Goal: Transaction & Acquisition: Purchase product/service

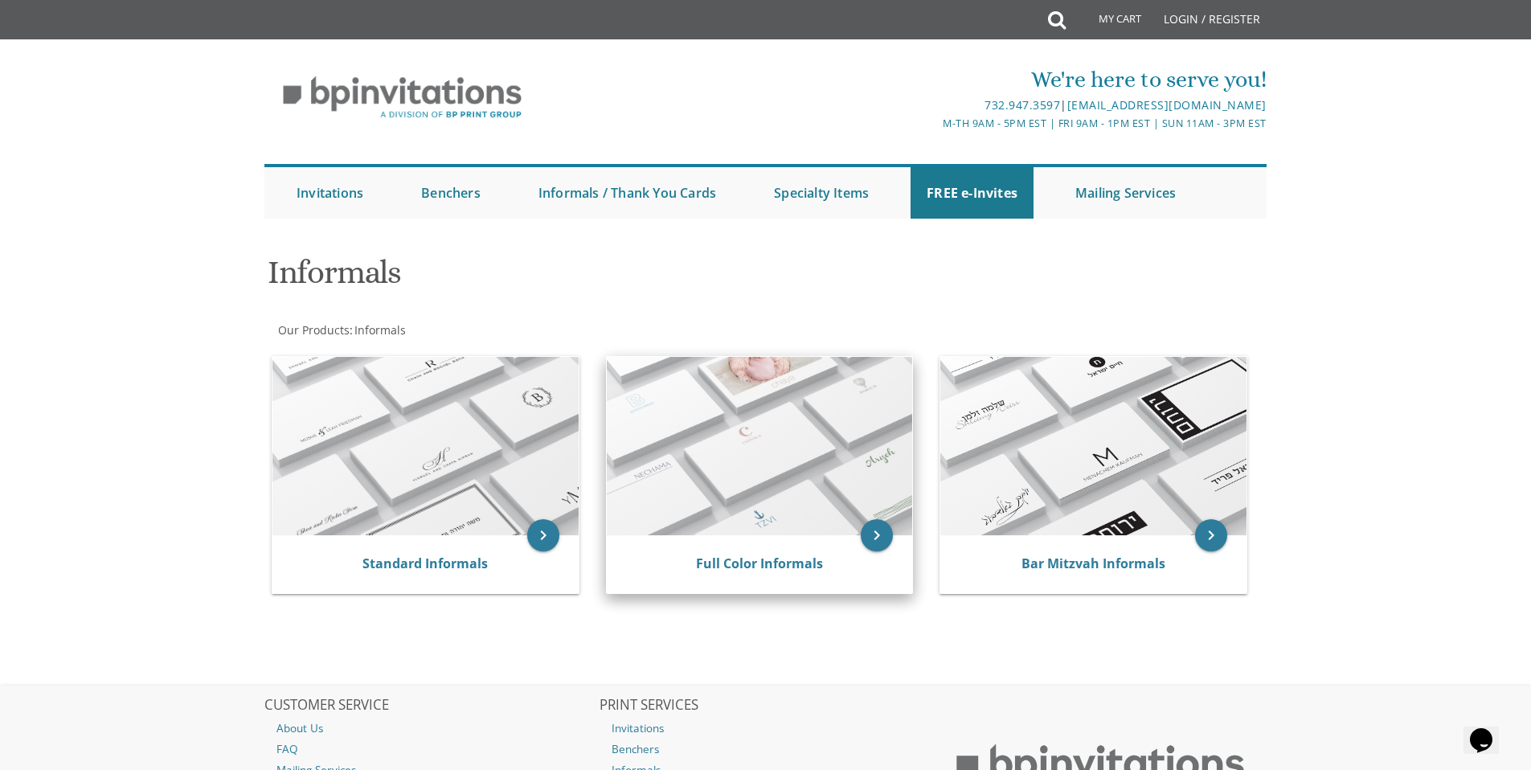
click at [735, 446] on img at bounding box center [760, 446] width 306 height 178
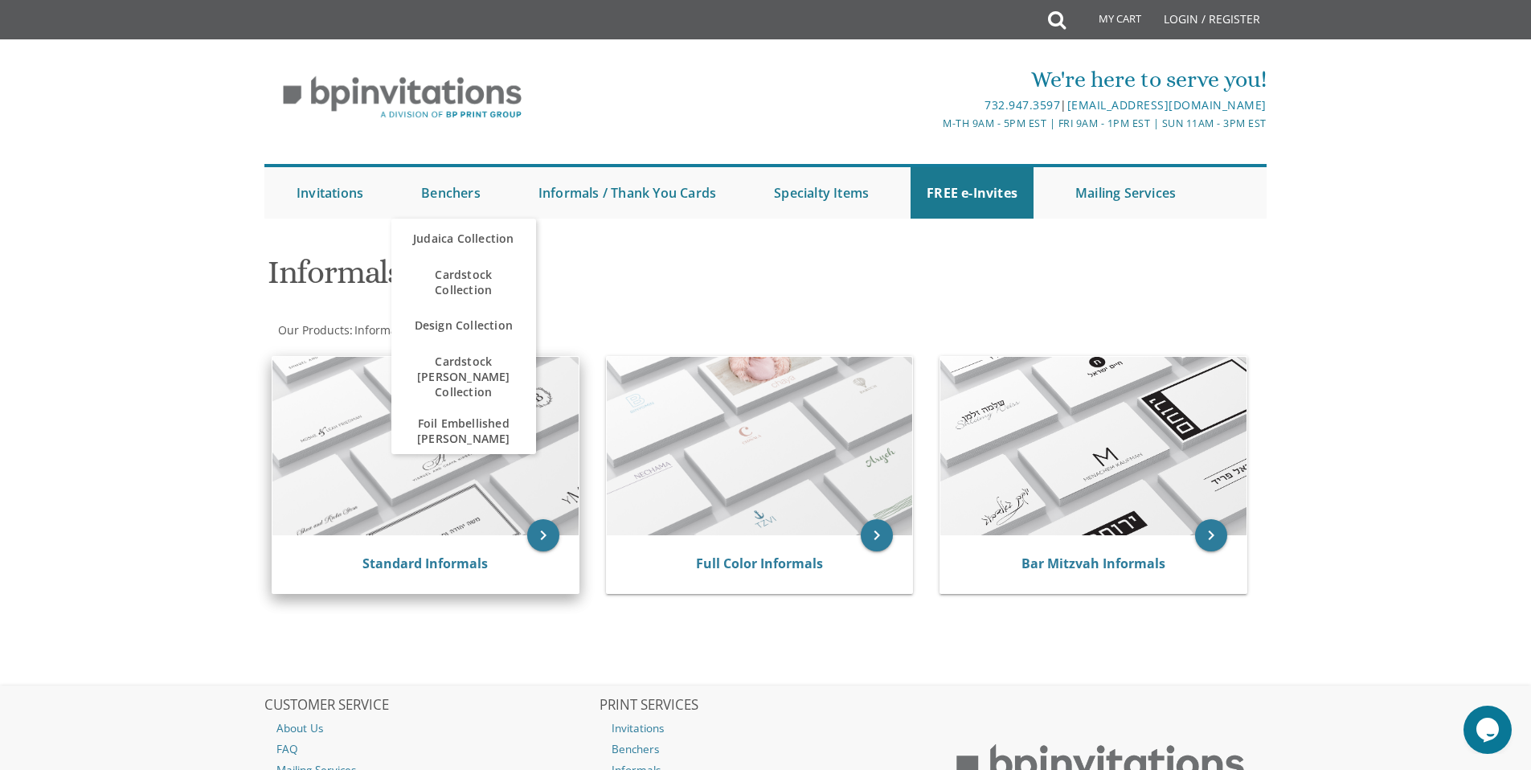
click at [416, 516] on img at bounding box center [425, 446] width 306 height 178
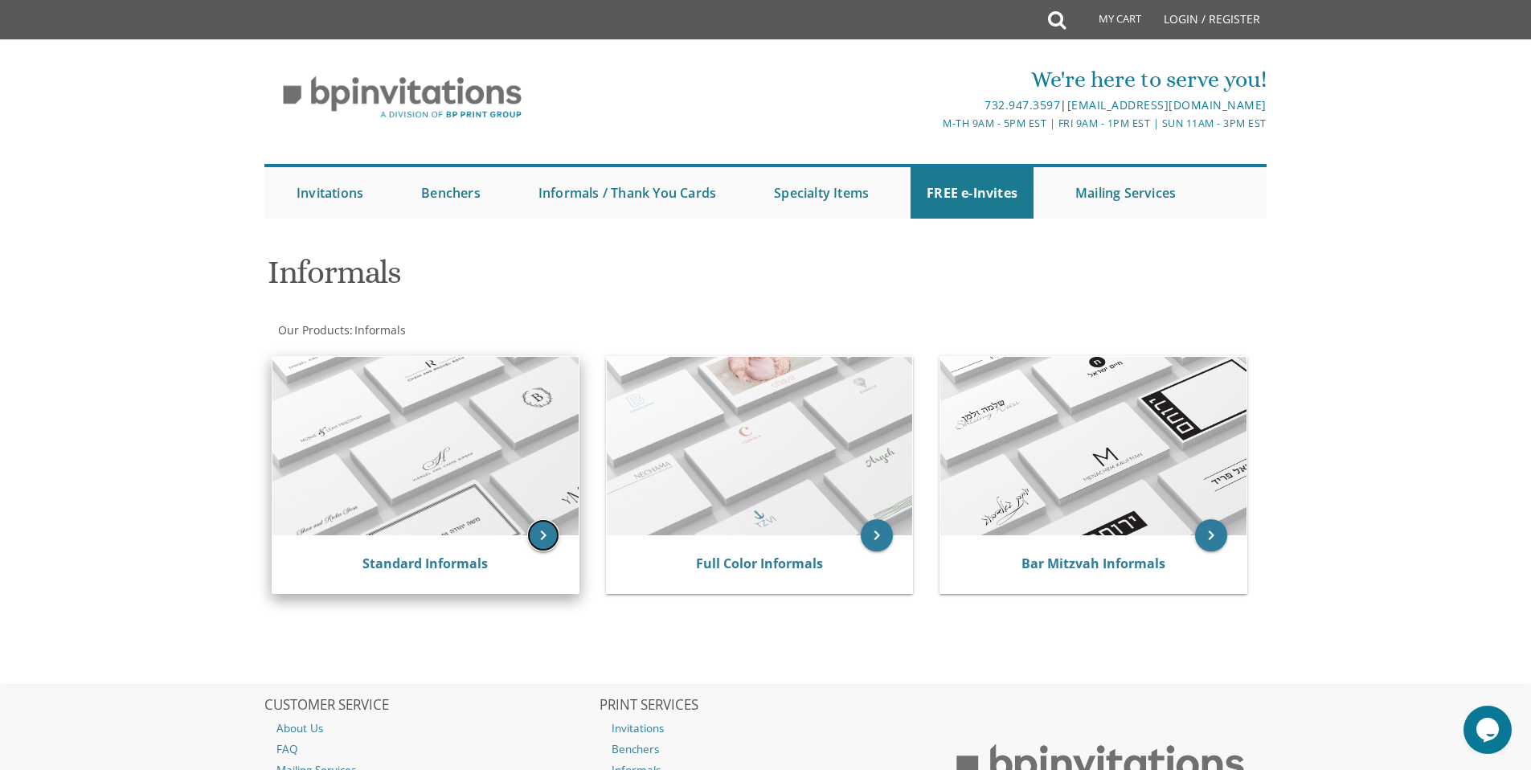
click at [545, 533] on icon "keyboard_arrow_right" at bounding box center [543, 535] width 32 height 32
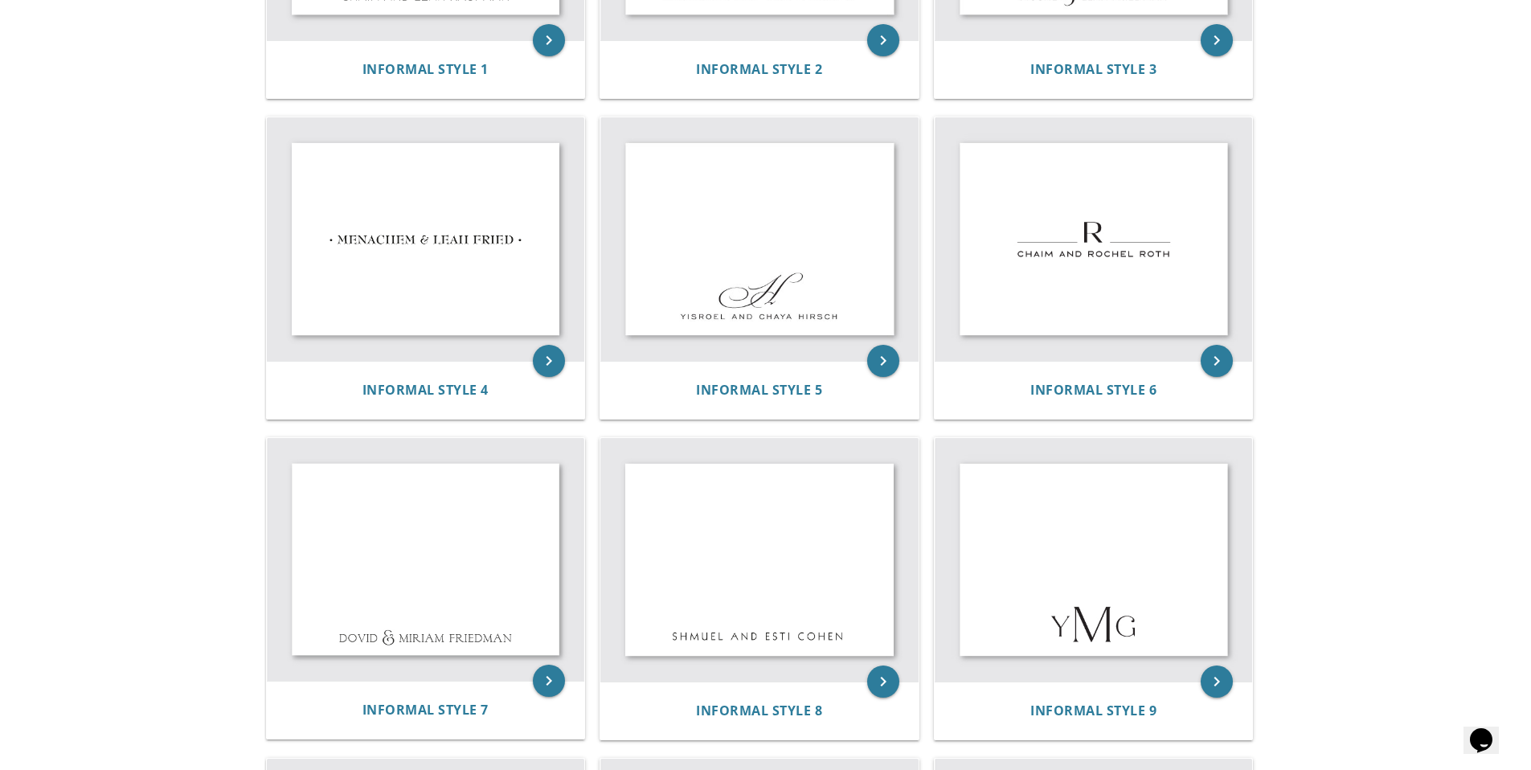
scroll to position [569, 0]
click at [1149, 269] on img at bounding box center [1094, 239] width 318 height 244
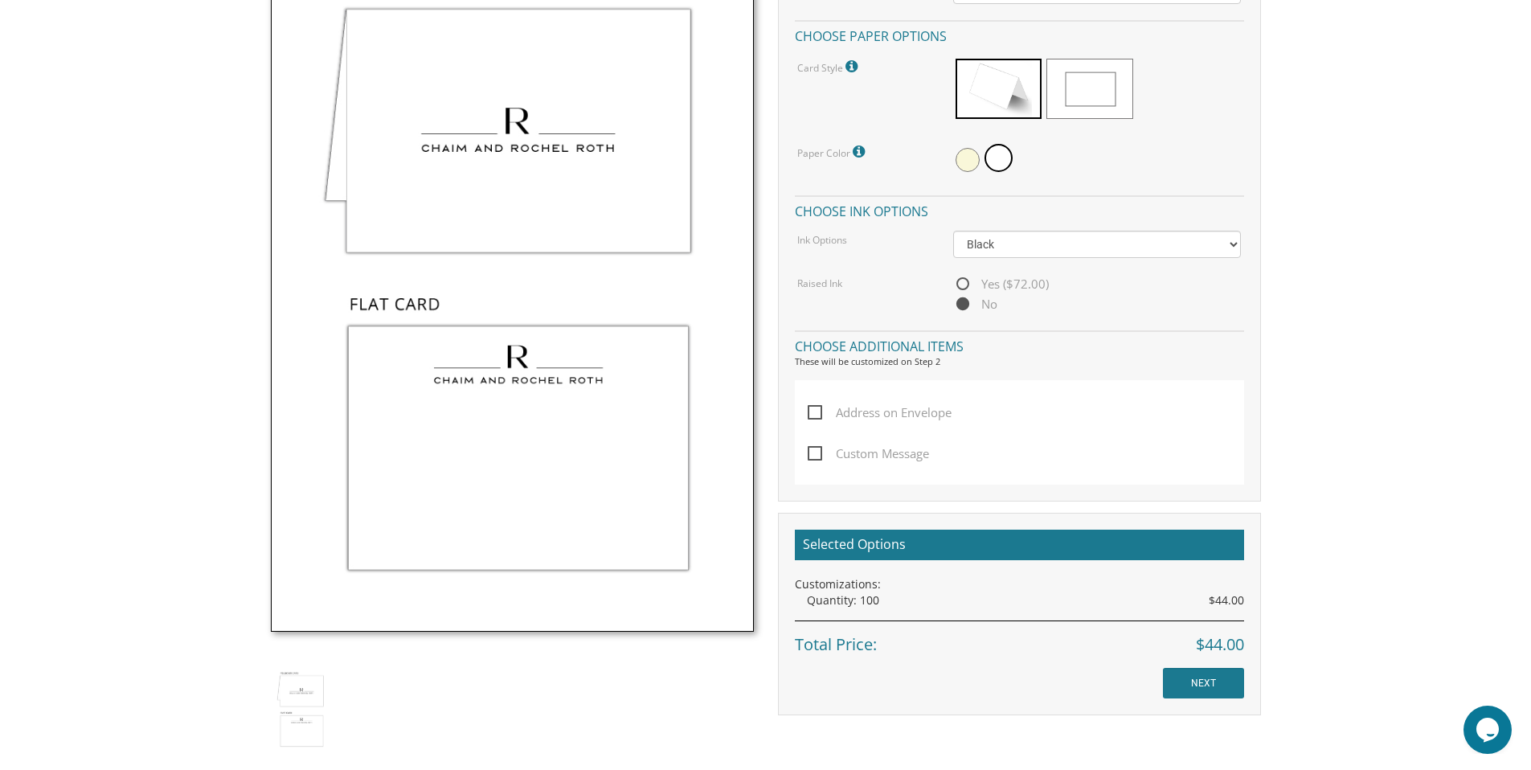
scroll to position [569, 0]
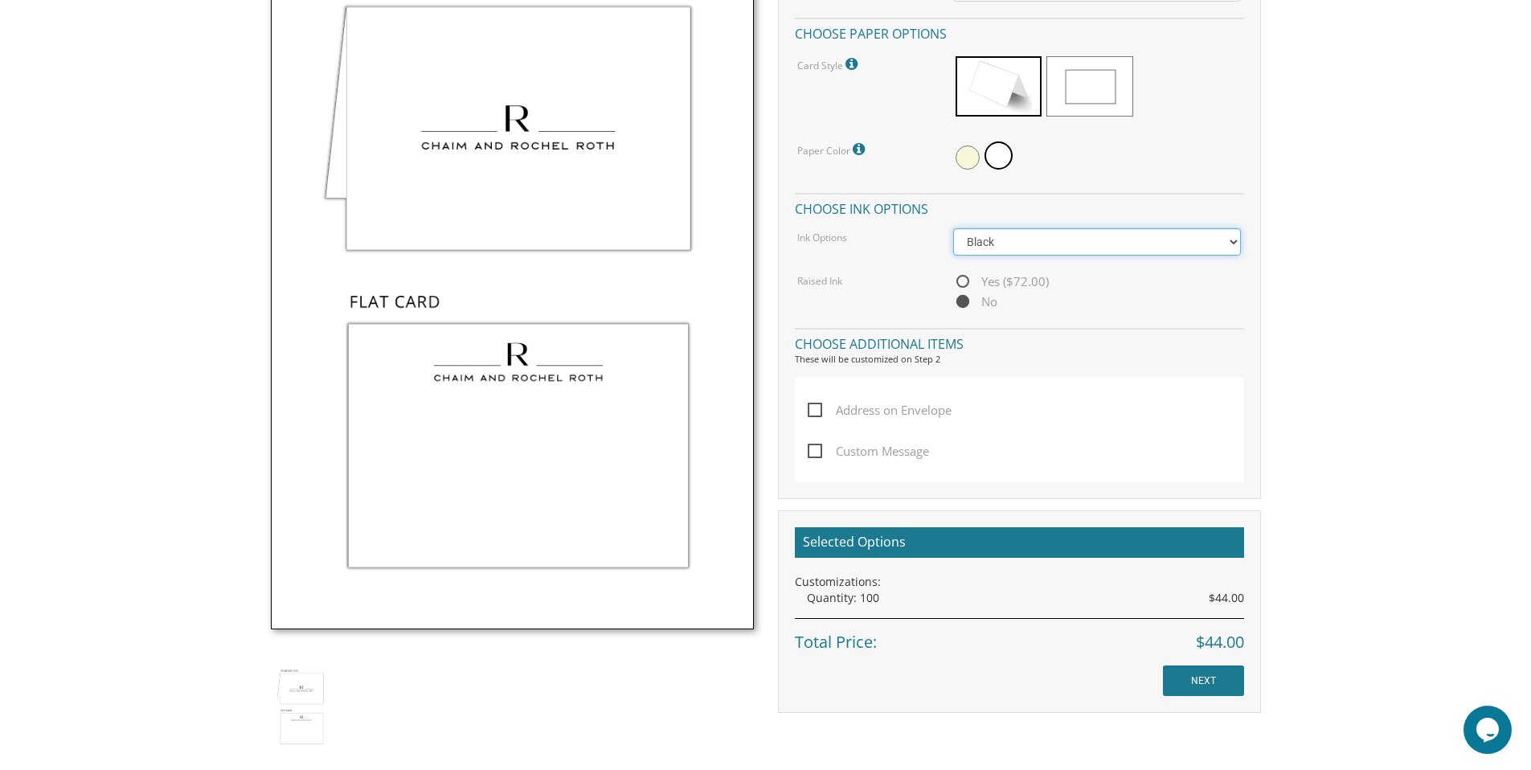
click at [1217, 242] on select "Black Colored Ink ($32.00)" at bounding box center [1097, 241] width 288 height 27
click at [1215, 244] on select "Black Colored Ink ($32.00)" at bounding box center [1097, 241] width 288 height 27
click at [953, 228] on select "Black Colored Ink ($32.00)" at bounding box center [1097, 241] width 288 height 27
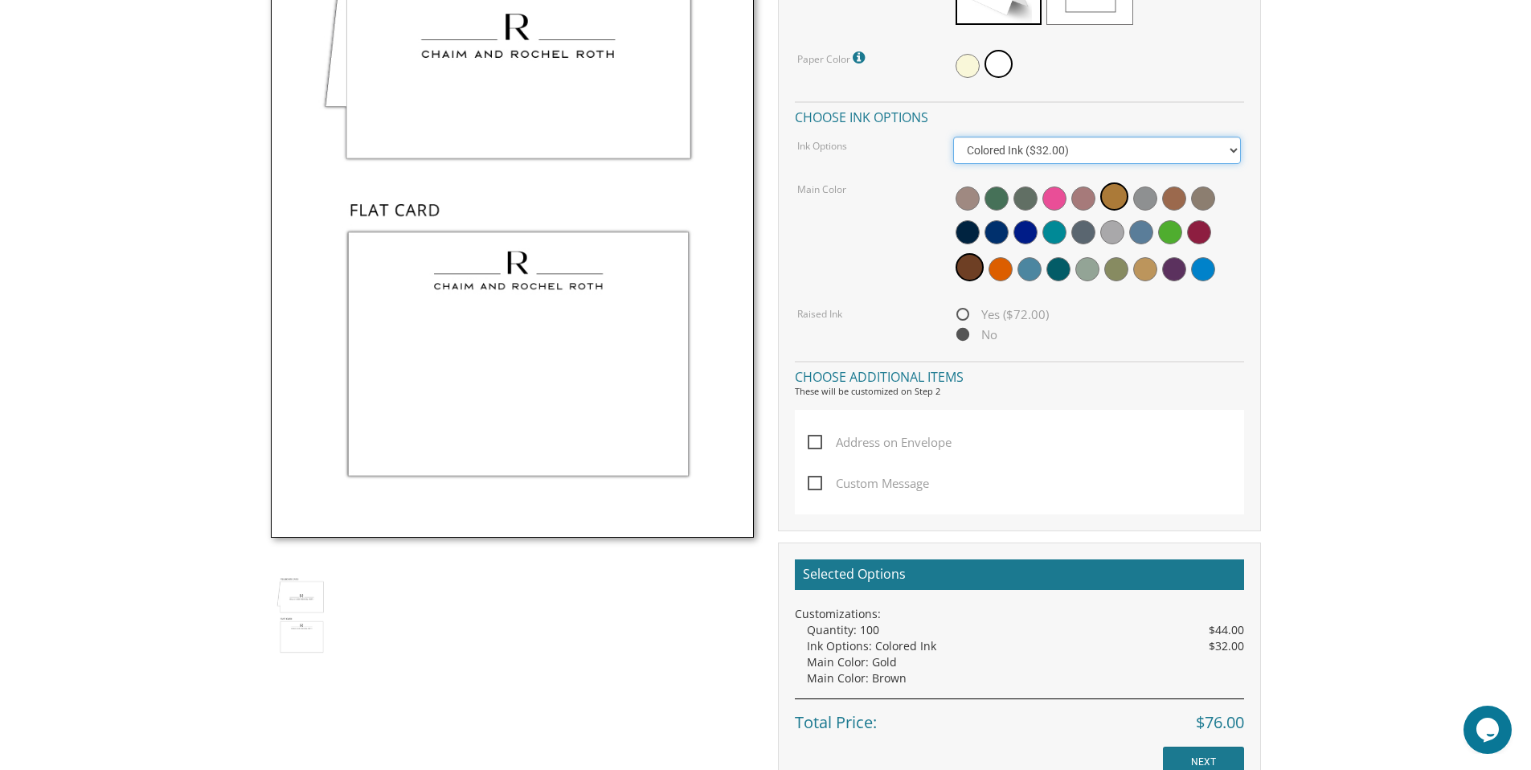
scroll to position [679, 0]
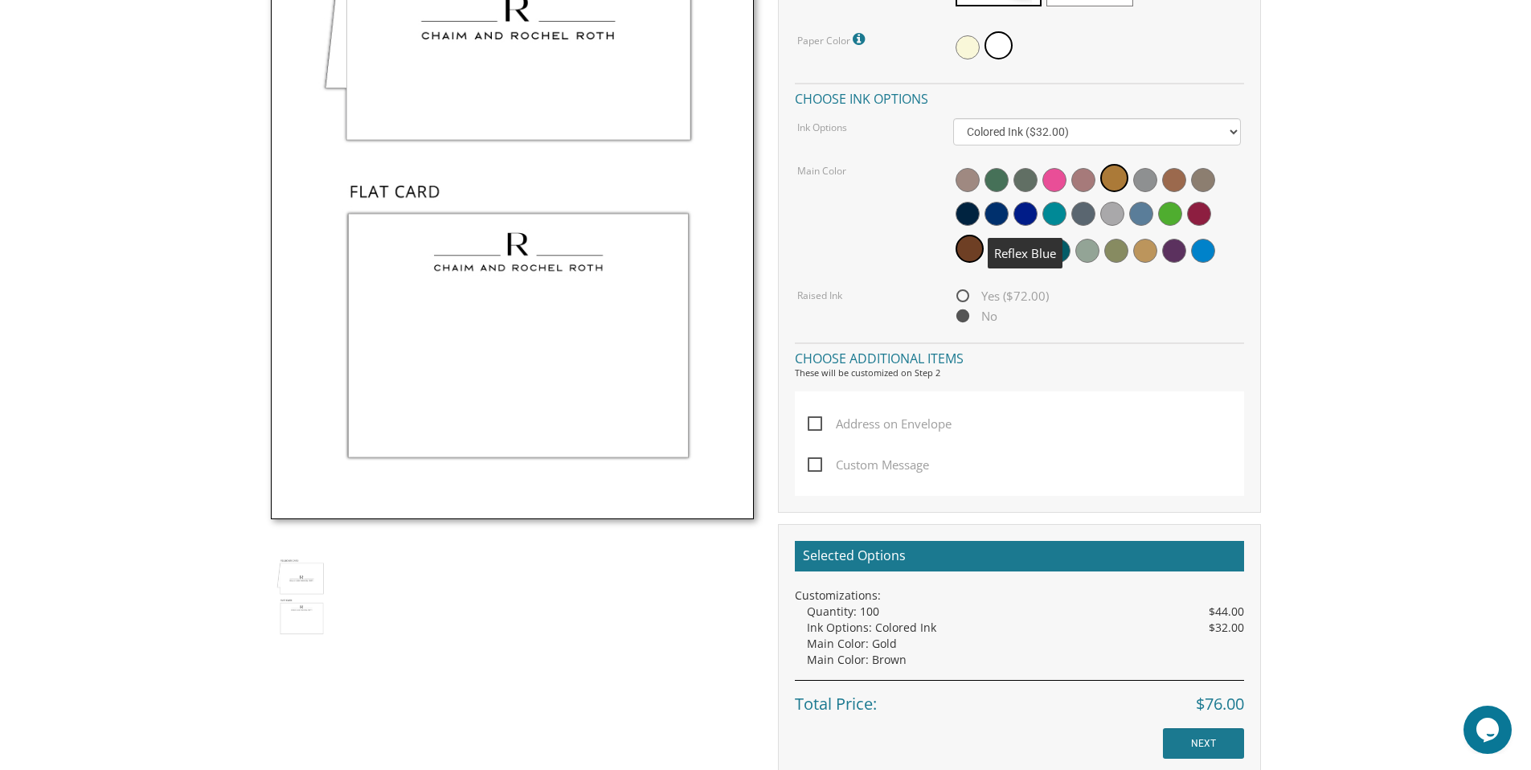
click at [1026, 218] on span at bounding box center [1026, 214] width 24 height 24
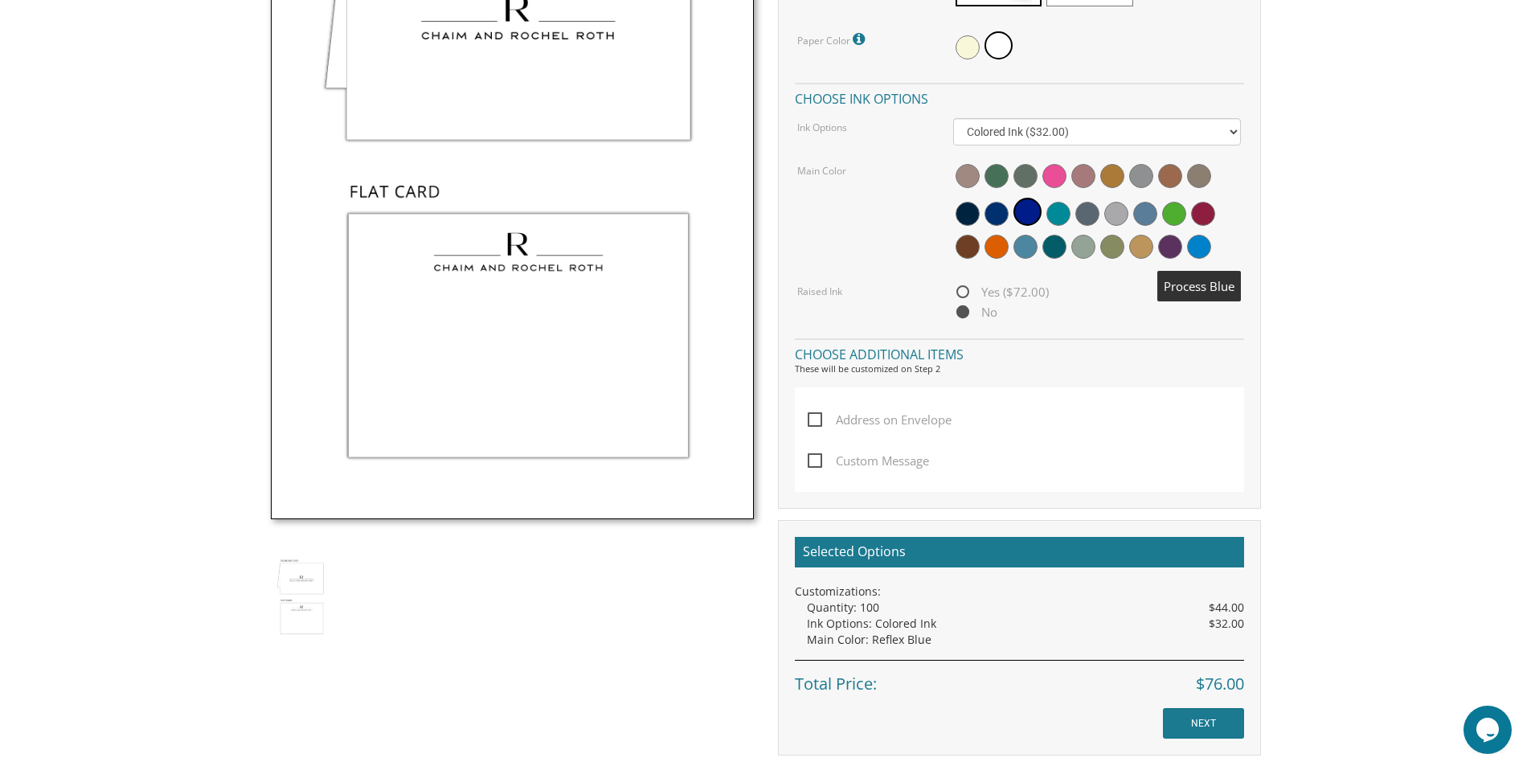
click at [1204, 243] on span at bounding box center [1199, 247] width 24 height 24
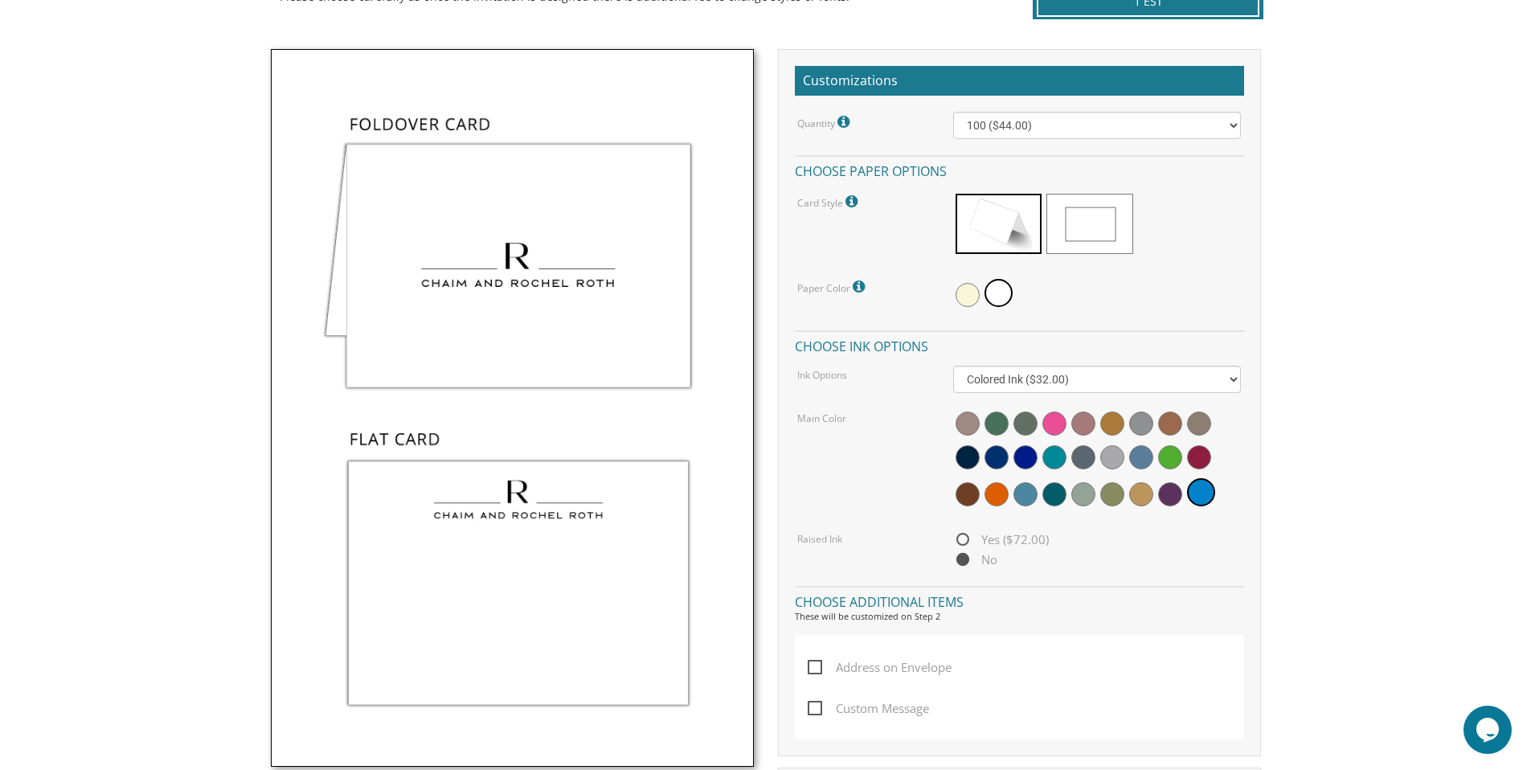
scroll to position [430, 0]
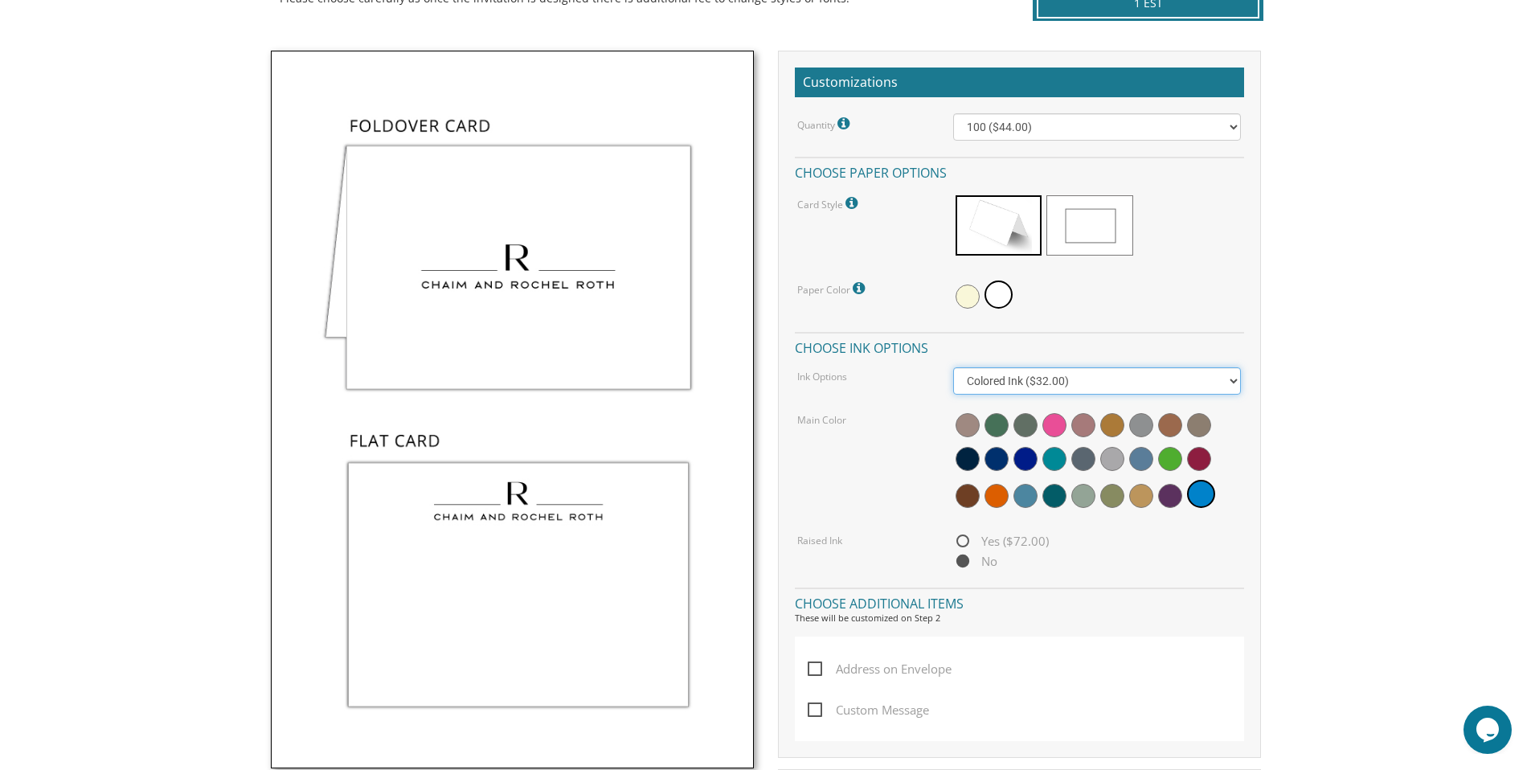
click at [1206, 383] on select "Black Colored Ink ($32.00)" at bounding box center [1097, 380] width 288 height 27
select select "Black"
click at [953, 367] on select "Black Colored Ink ($32.00)" at bounding box center [1097, 380] width 288 height 27
click at [965, 533] on span "Yes ($72.00)" at bounding box center [1001, 541] width 96 height 20
click at [964, 537] on input "Yes ($72.00)" at bounding box center [958, 542] width 10 height 10
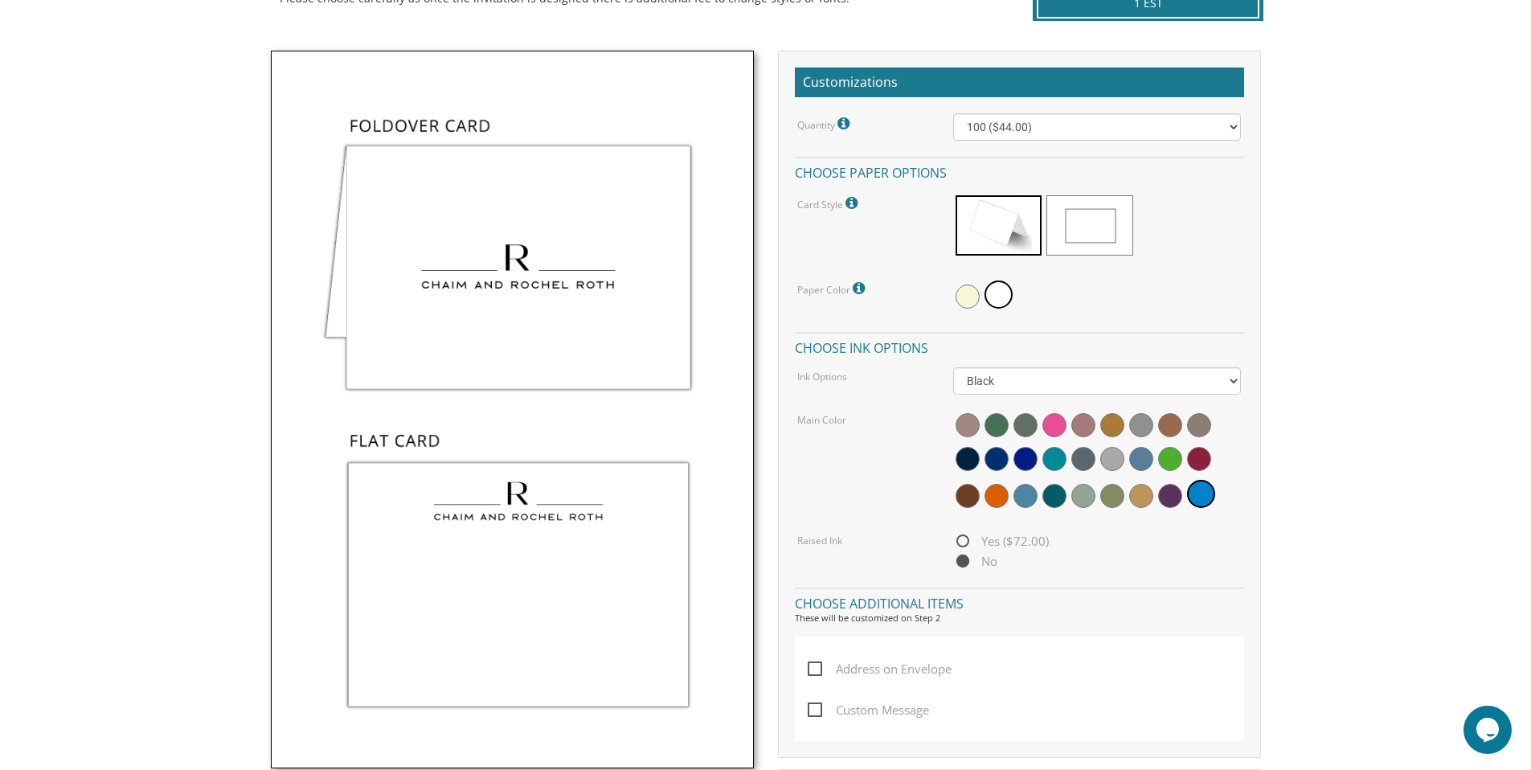
radio input "true"
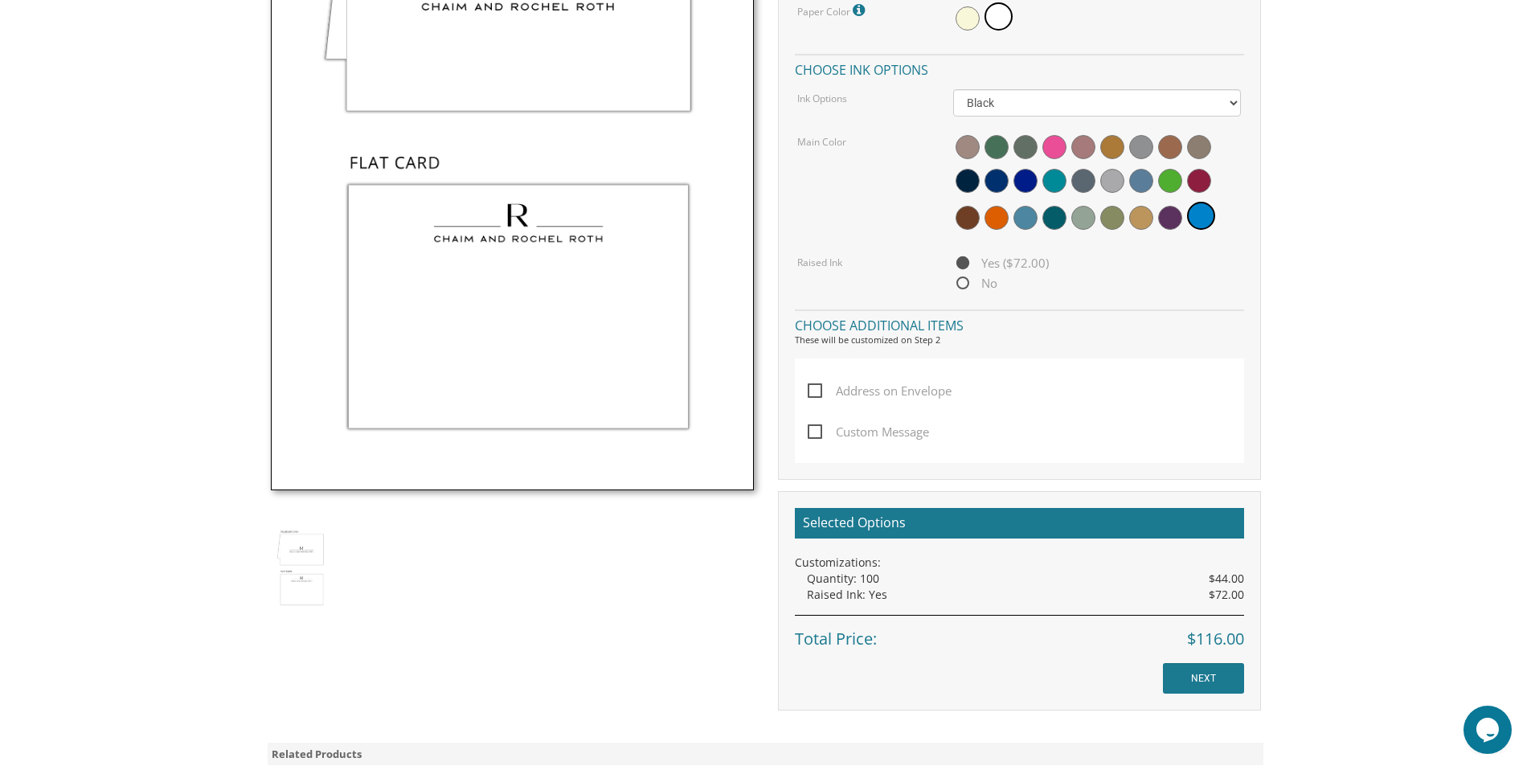
scroll to position [724, 0]
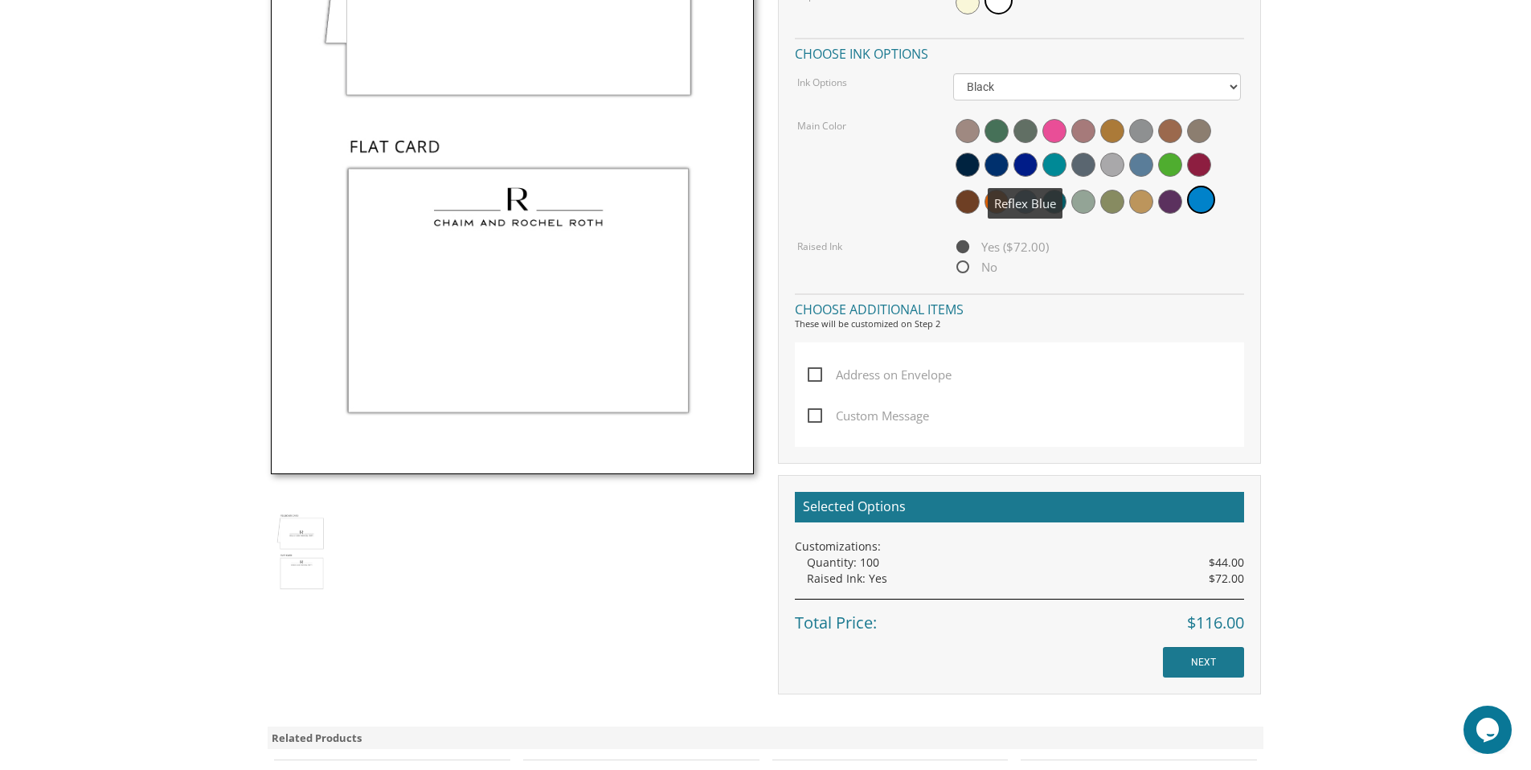
click at [1033, 164] on span at bounding box center [1026, 165] width 24 height 24
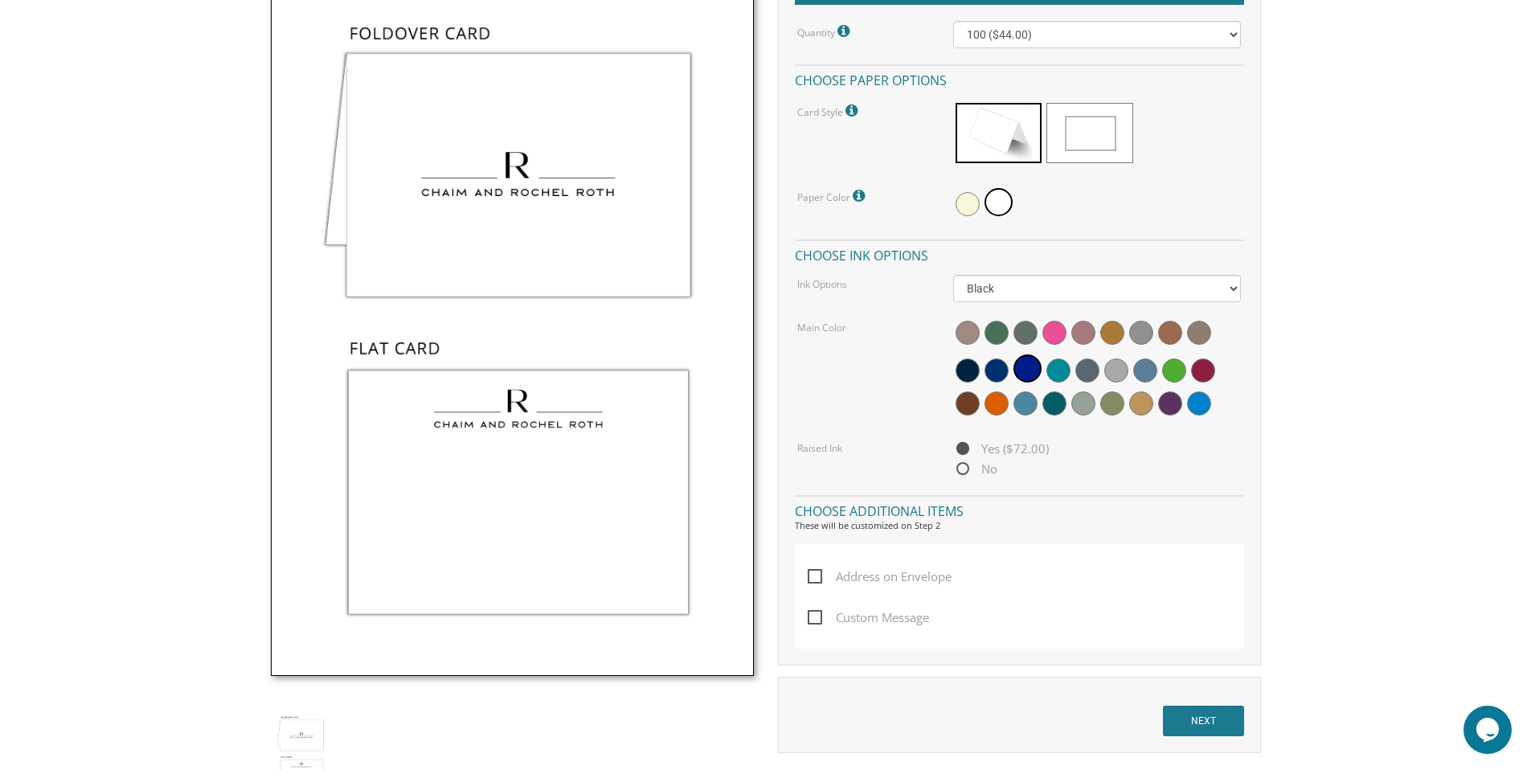
scroll to position [522, 0]
click at [1014, 288] on select "Black Colored Ink ($32.00)" at bounding box center [1097, 289] width 288 height 27
select select "Standard"
click at [953, 276] on select "Black Colored Ink ($32.00)" at bounding box center [1097, 289] width 288 height 27
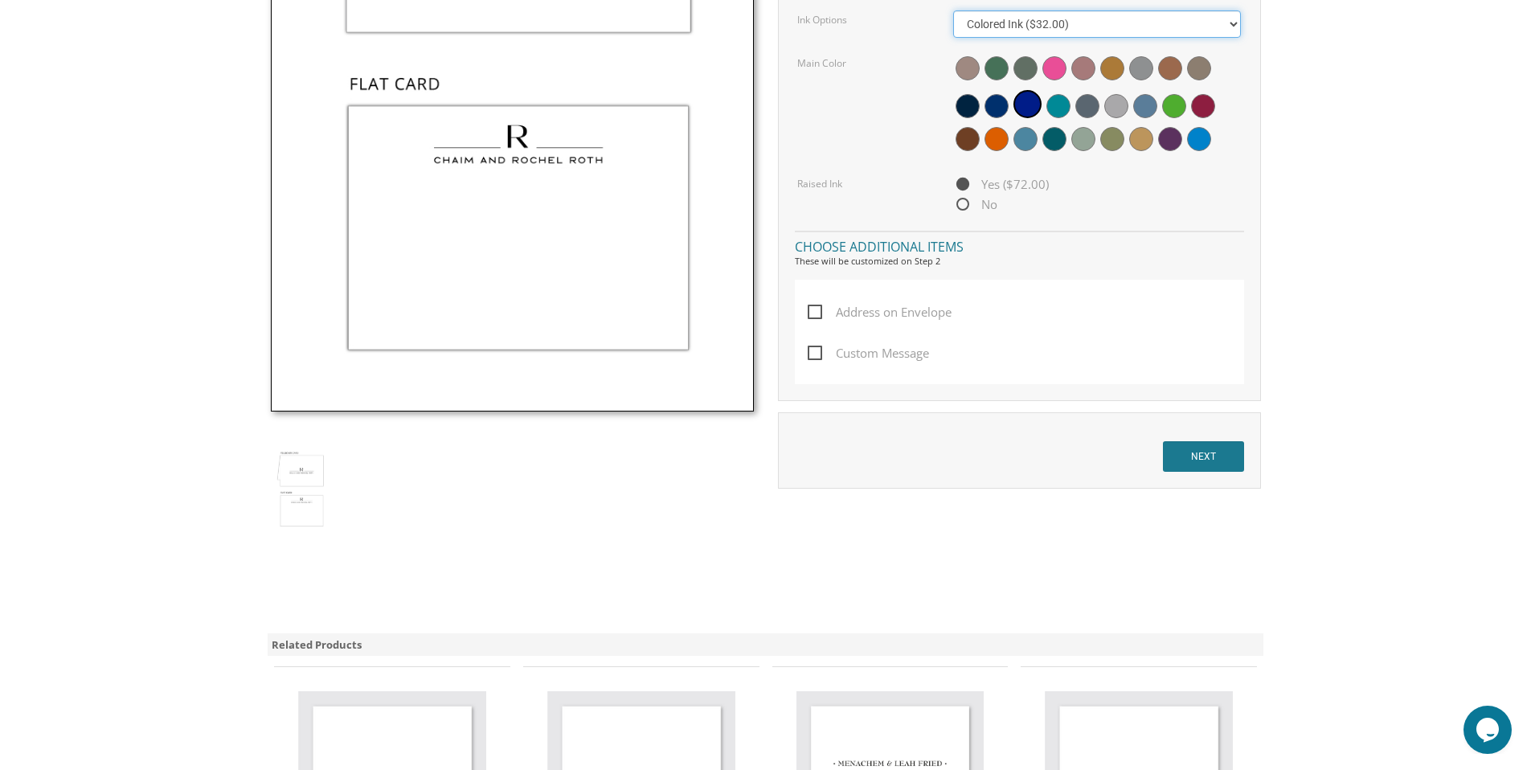
scroll to position [798, 0]
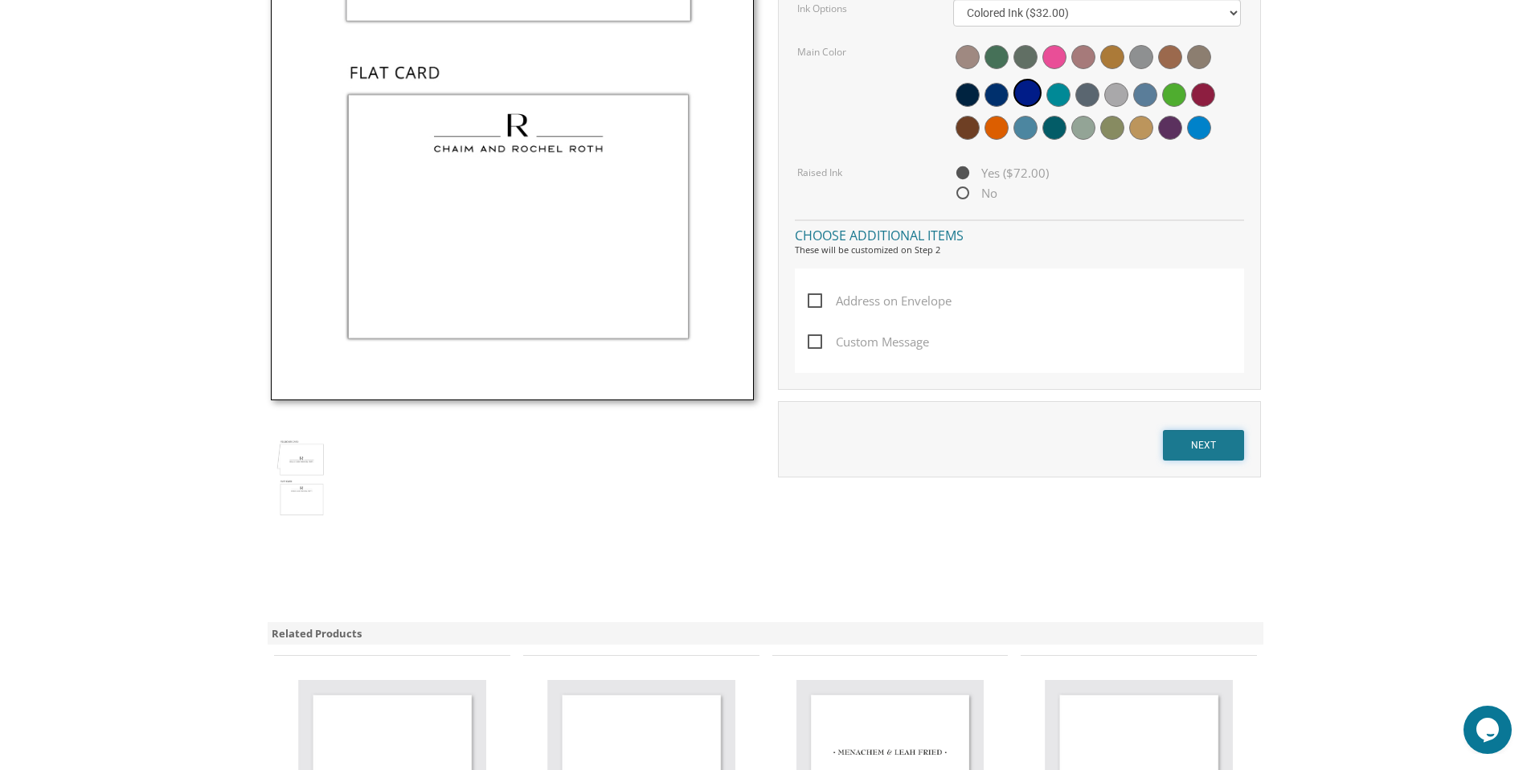
click at [1202, 444] on input "NEXT" at bounding box center [1203, 445] width 81 height 31
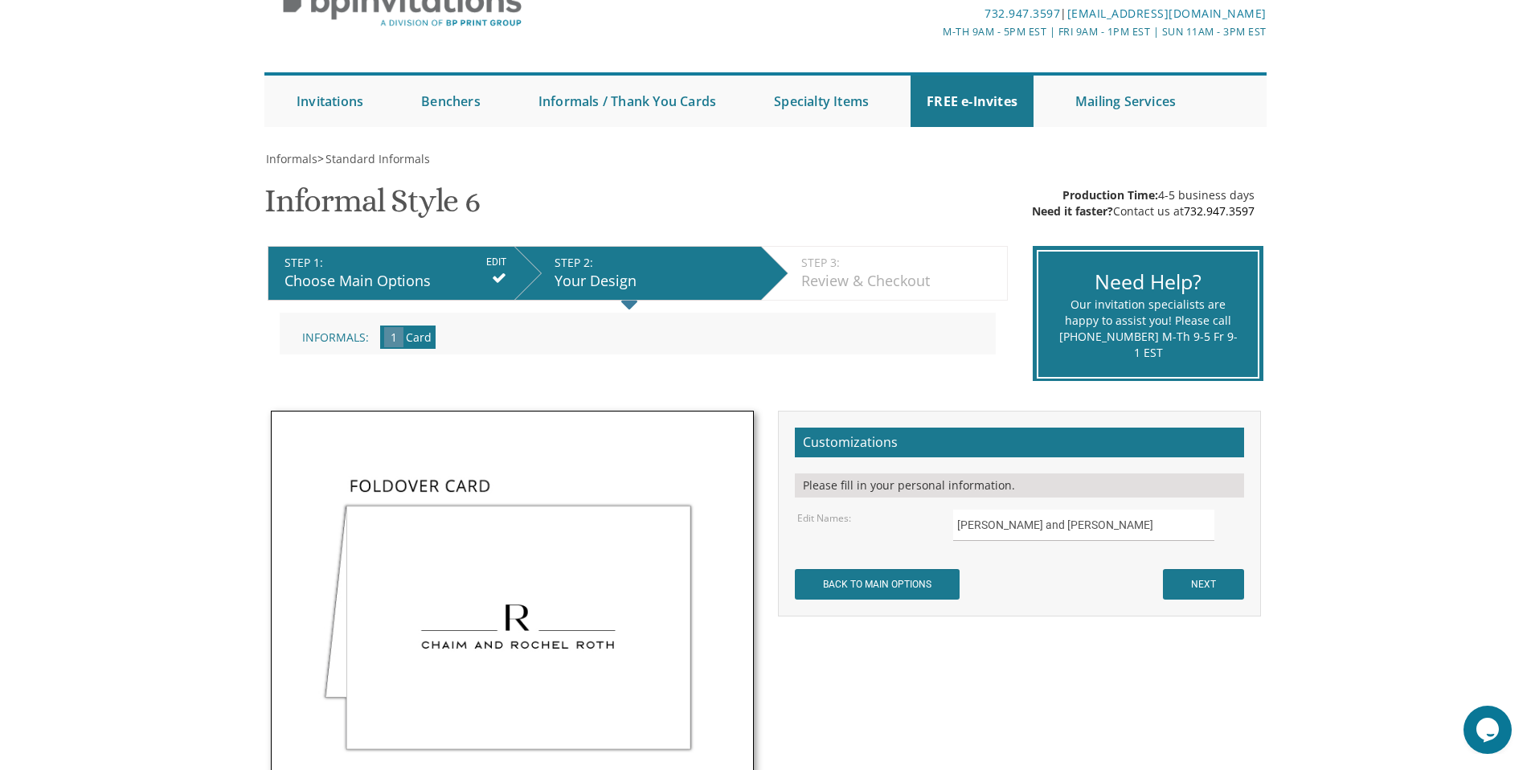
scroll to position [89, 0]
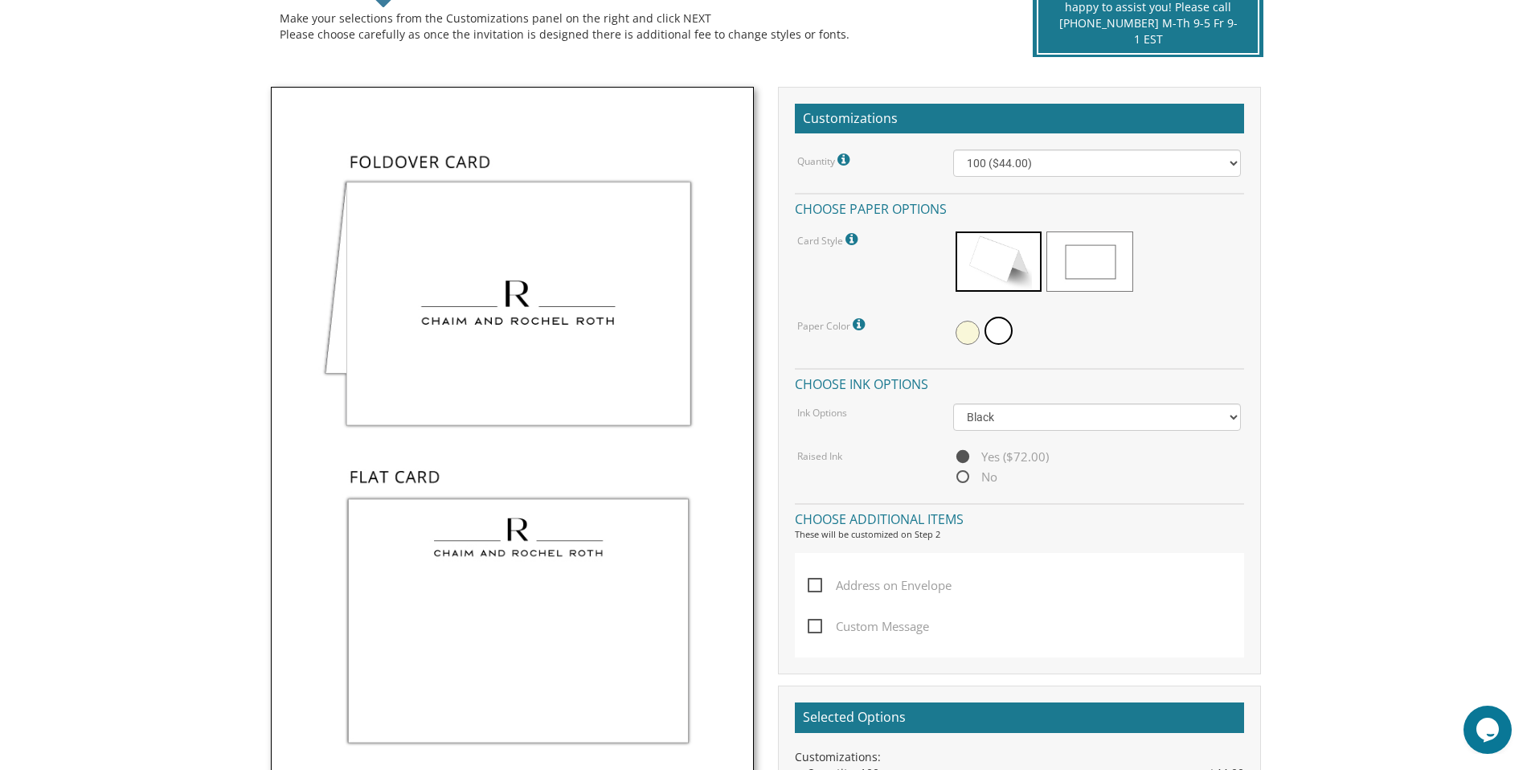
scroll to position [361, 0]
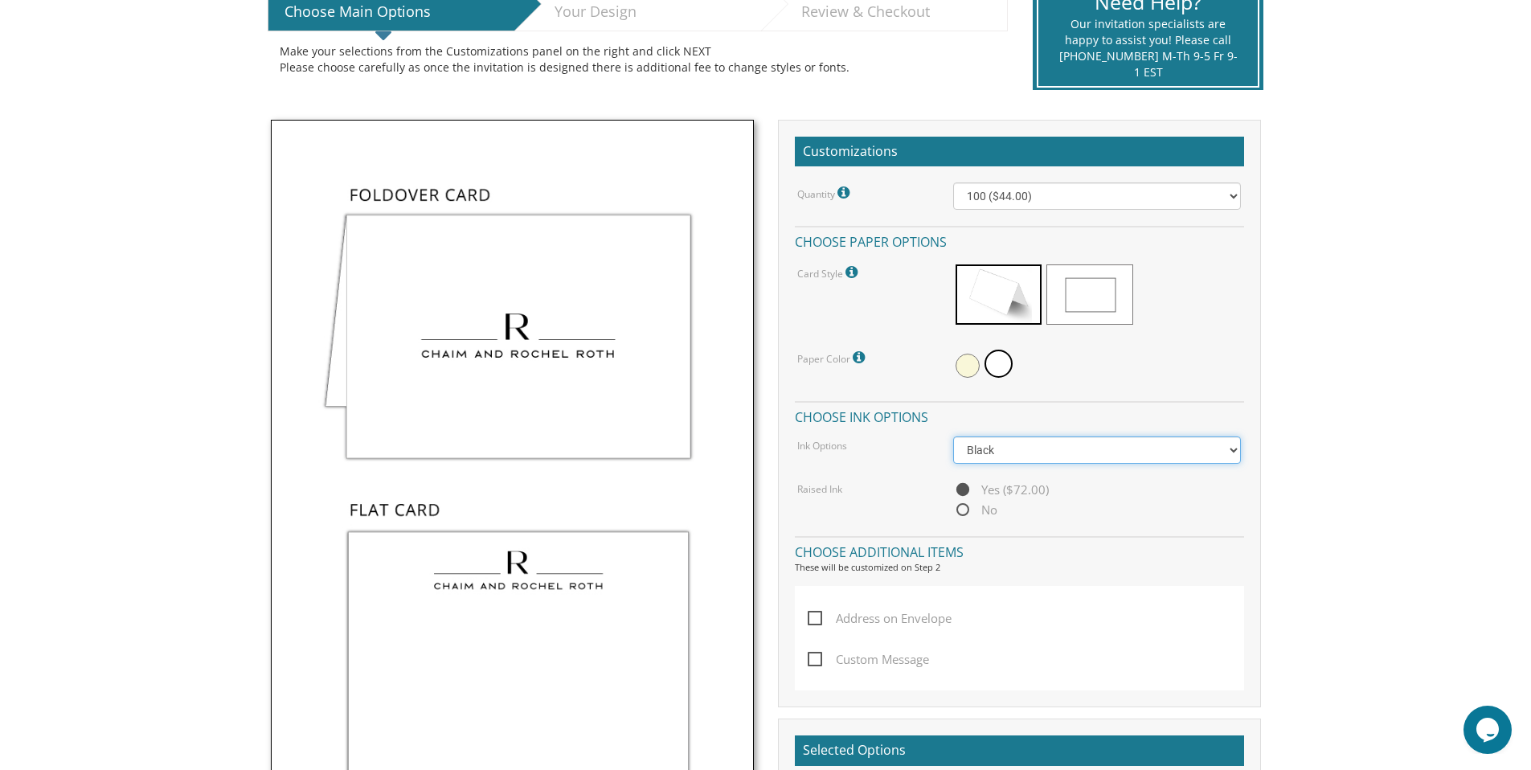
click at [997, 450] on select "Black Colored Ink ($32.00)" at bounding box center [1097, 449] width 288 height 27
select select "Black"
click at [953, 436] on select "Black Colored Ink ($32.00)" at bounding box center [1097, 449] width 288 height 27
click at [960, 511] on span "No" at bounding box center [975, 510] width 44 height 20
click at [960, 511] on input "No" at bounding box center [958, 511] width 10 height 10
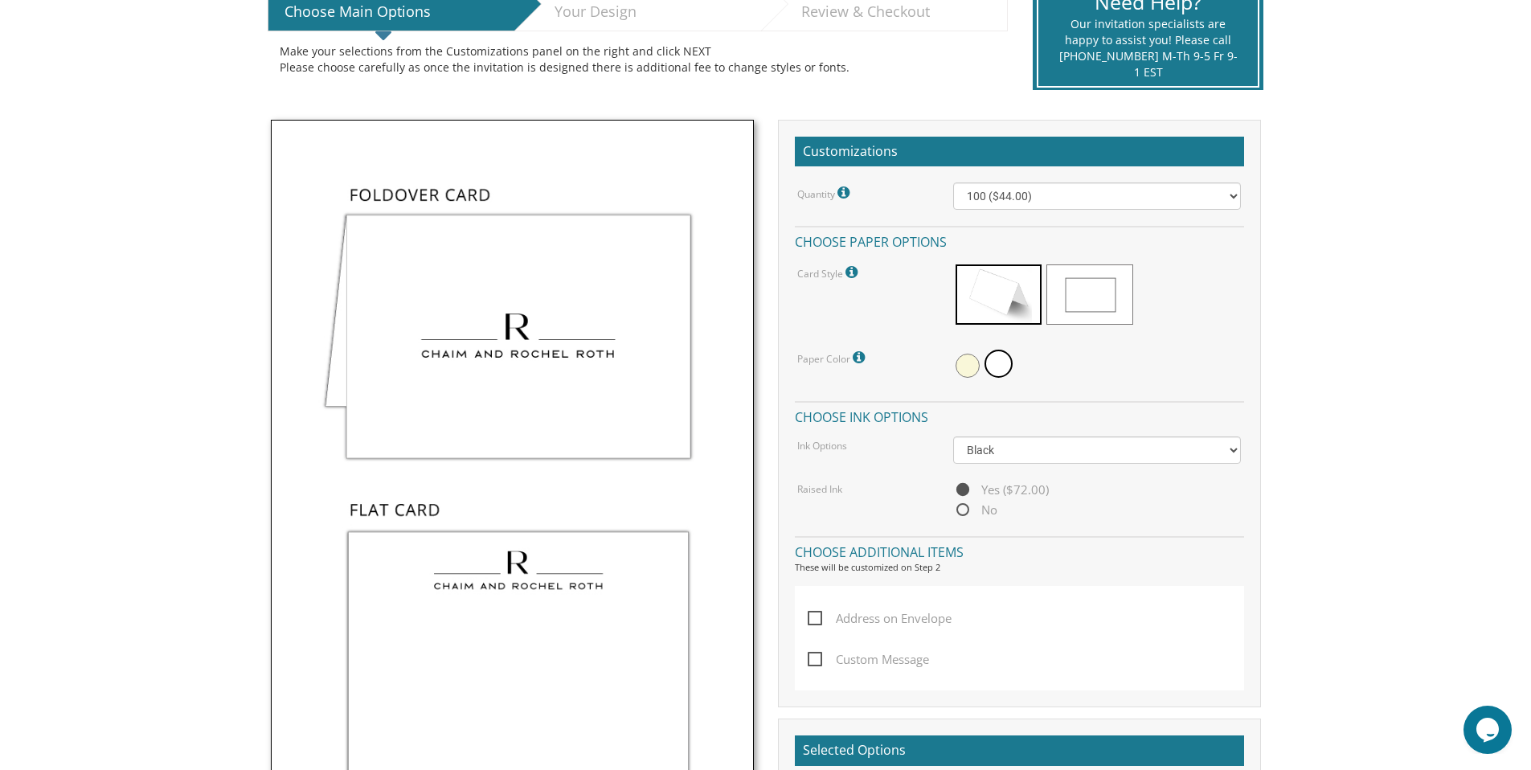
radio input "true"
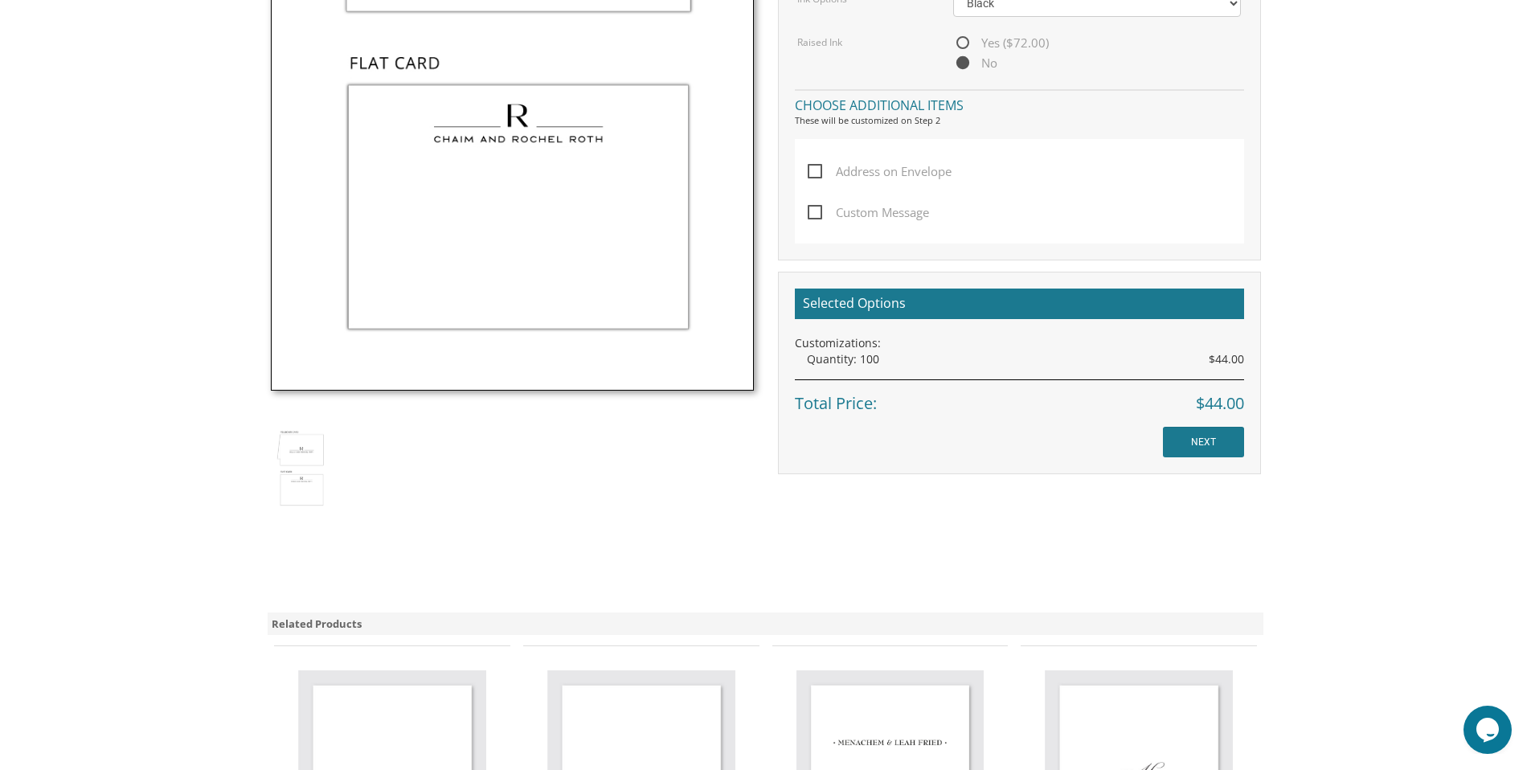
scroll to position [832, 0]
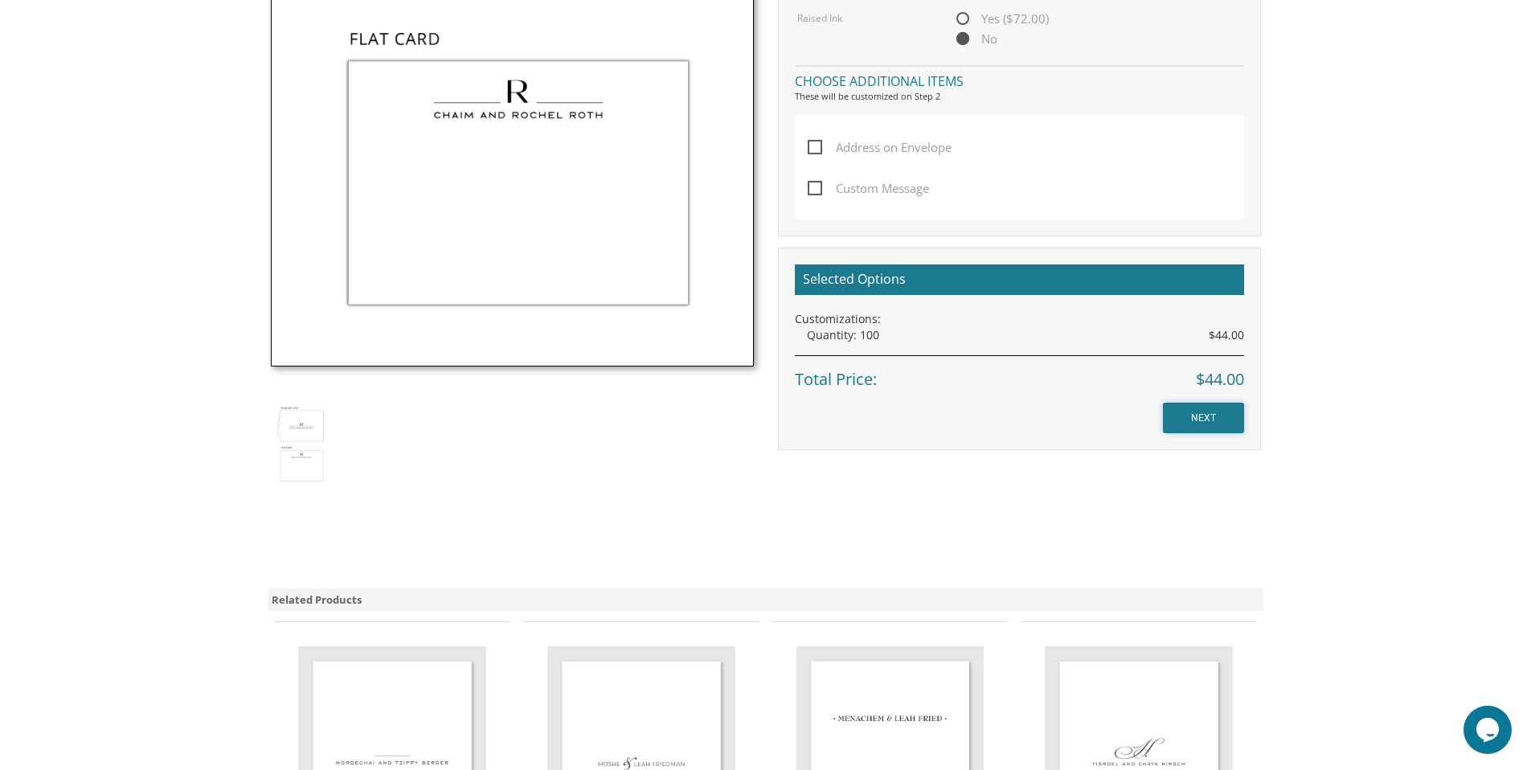
click at [1192, 416] on input "NEXT" at bounding box center [1203, 418] width 81 height 31
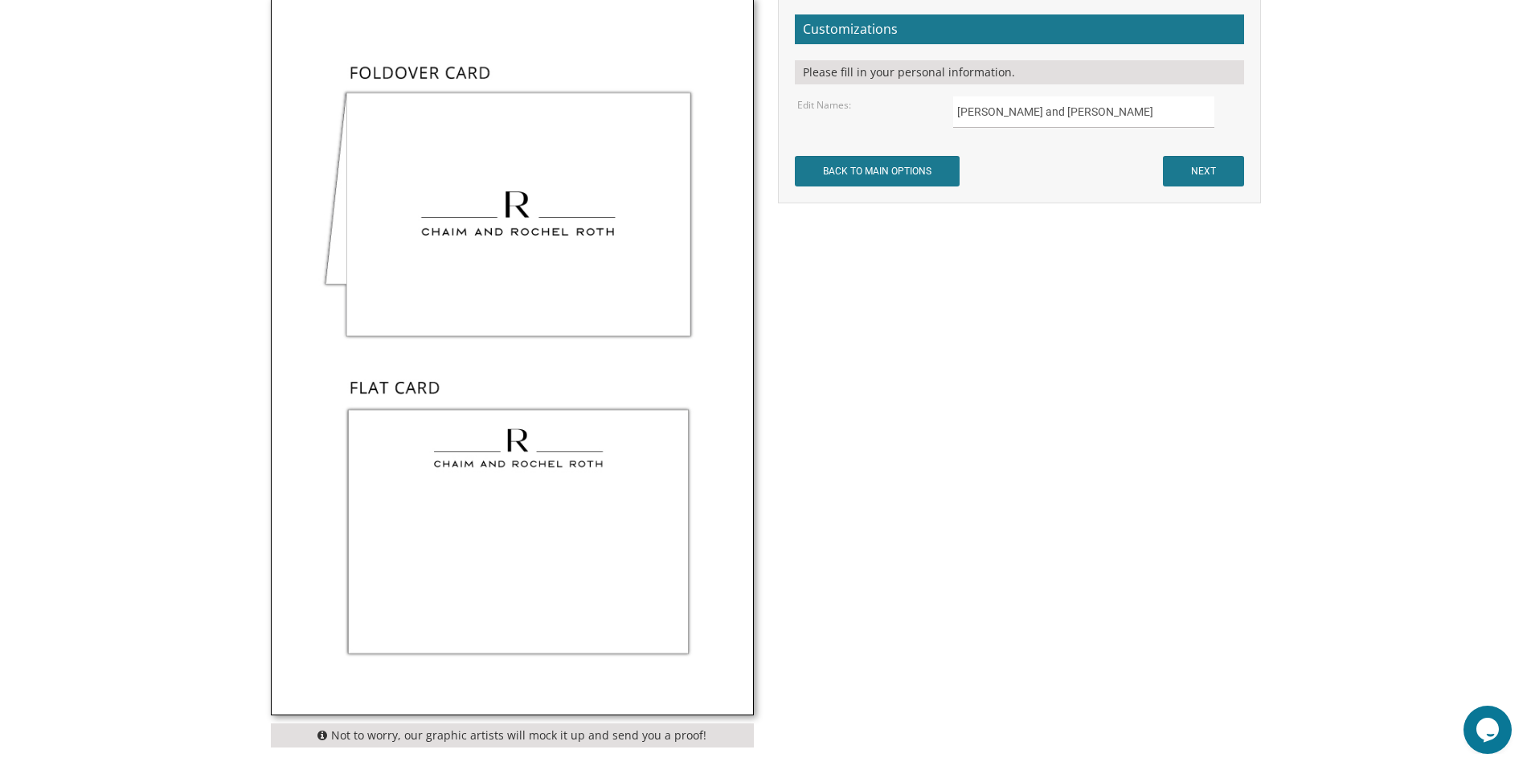
scroll to position [506, 0]
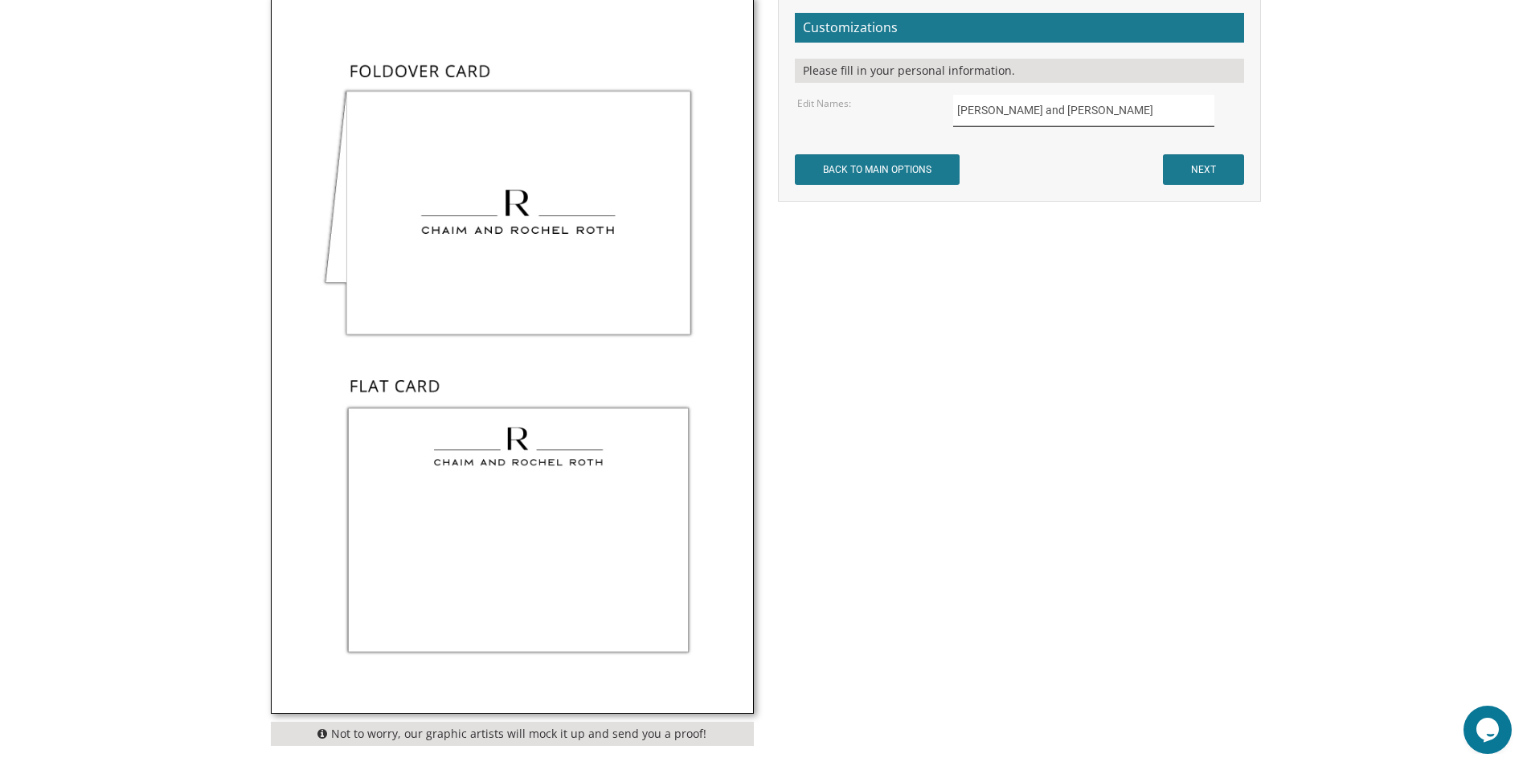
drag, startPoint x: 1093, startPoint y: 101, endPoint x: 1076, endPoint y: 104, distance: 17.2
click at [1076, 104] on input "Chaim and Rochel Roth" at bounding box center [1083, 110] width 261 height 31
type input "Zev and Rivky Steen"
click at [1211, 170] on input "NEXT" at bounding box center [1203, 169] width 81 height 31
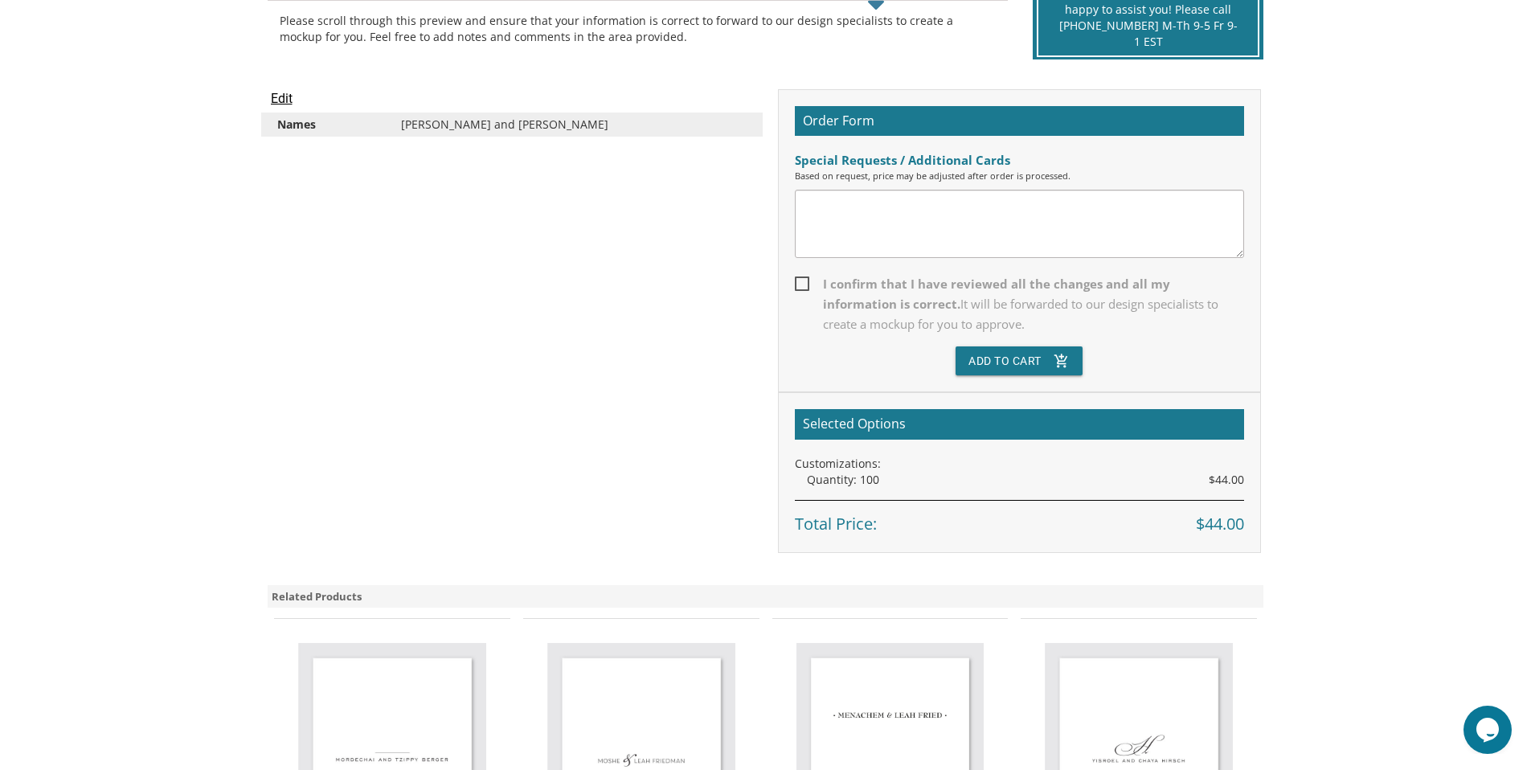
scroll to position [392, 0]
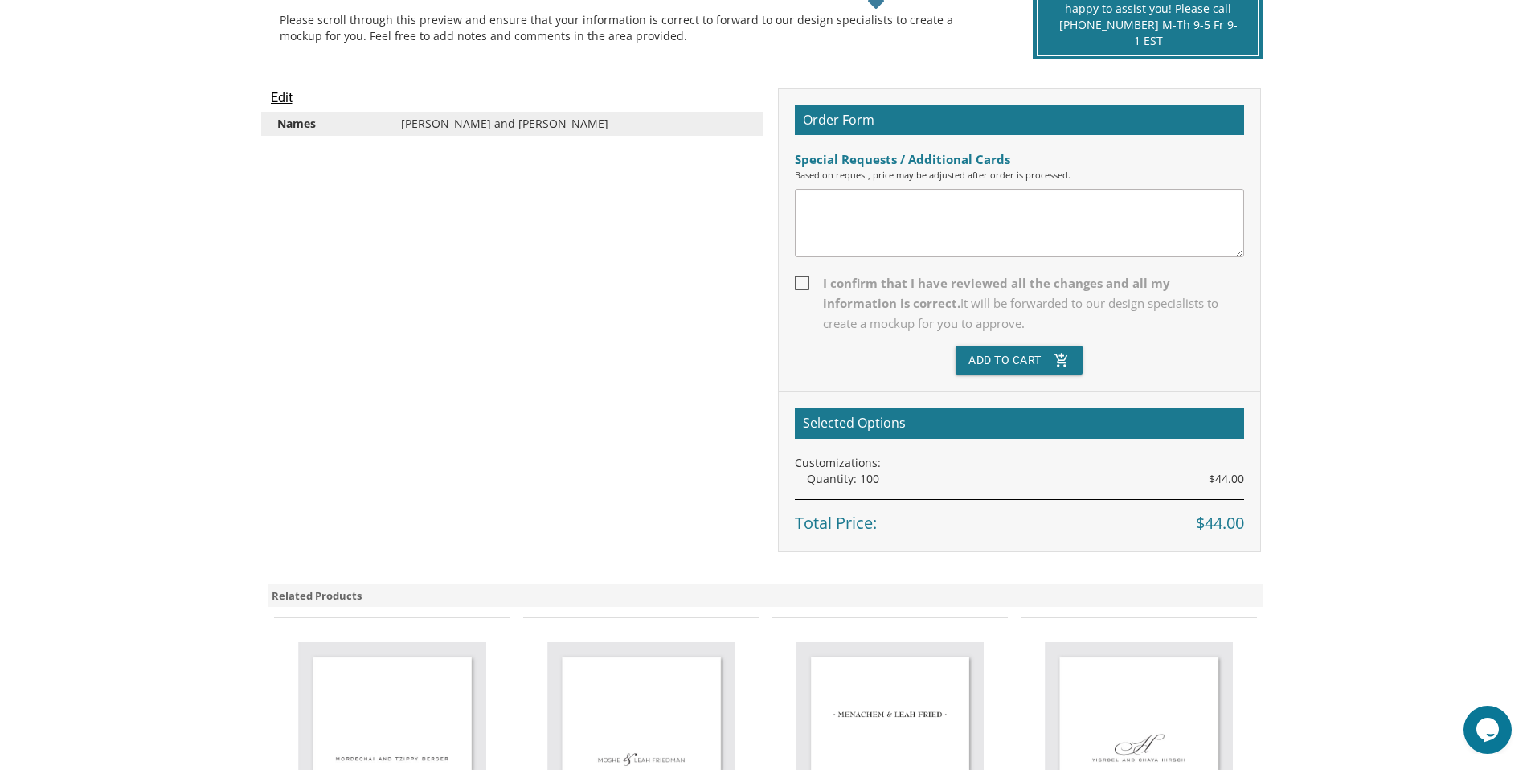
click at [803, 282] on span "I confirm that I have reviewed all the changes and all my information is correc…" at bounding box center [1019, 303] width 449 height 60
click at [803, 282] on input "I confirm that I have reviewed all the changes and all my information is correc…" at bounding box center [800, 282] width 10 height 10
checkbox input "true"
click at [1014, 365] on button "Add To Cart add_shopping_cart" at bounding box center [1019, 360] width 127 height 29
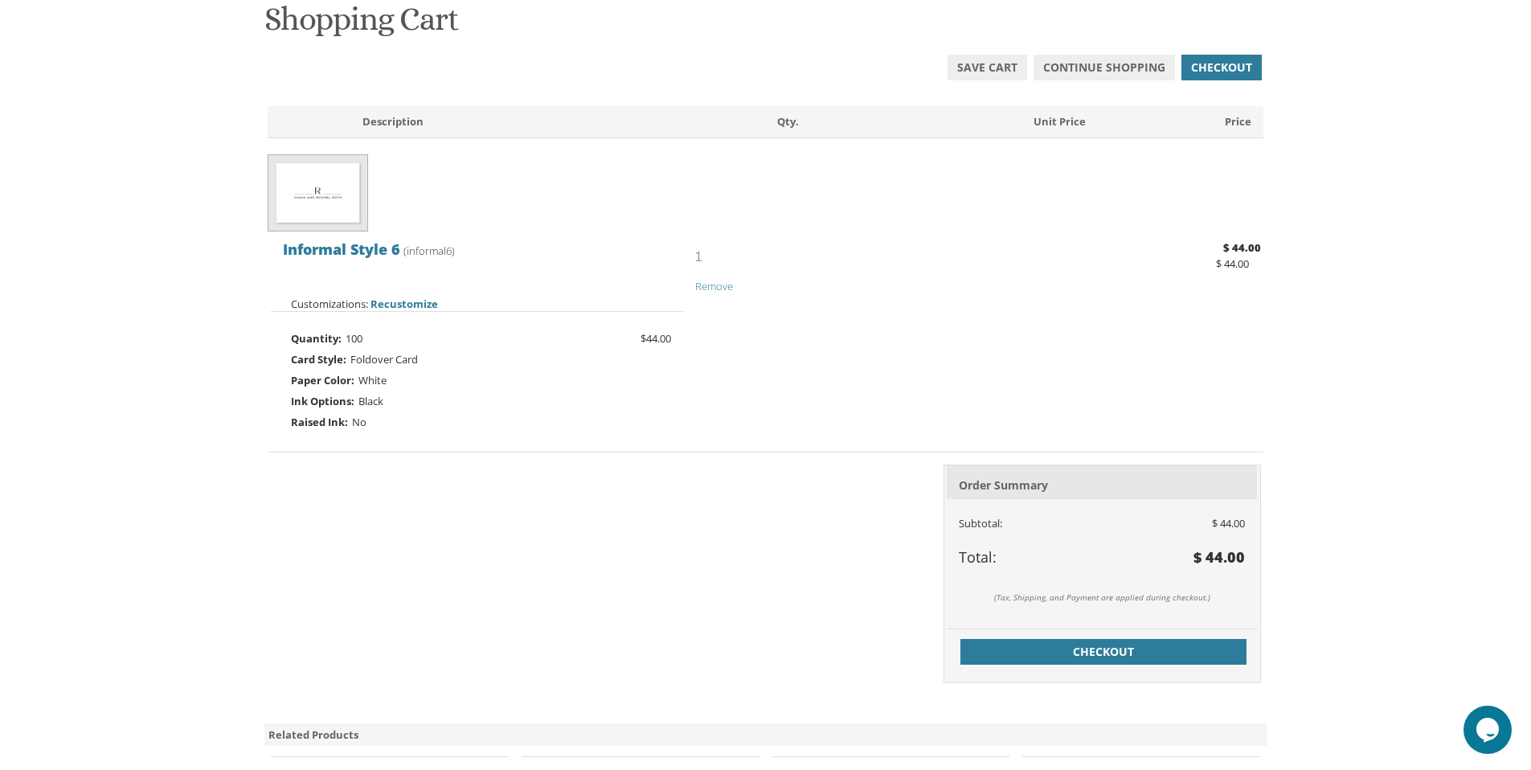
scroll to position [255, 0]
click at [1012, 650] on span "Checkout" at bounding box center [1103, 651] width 267 height 16
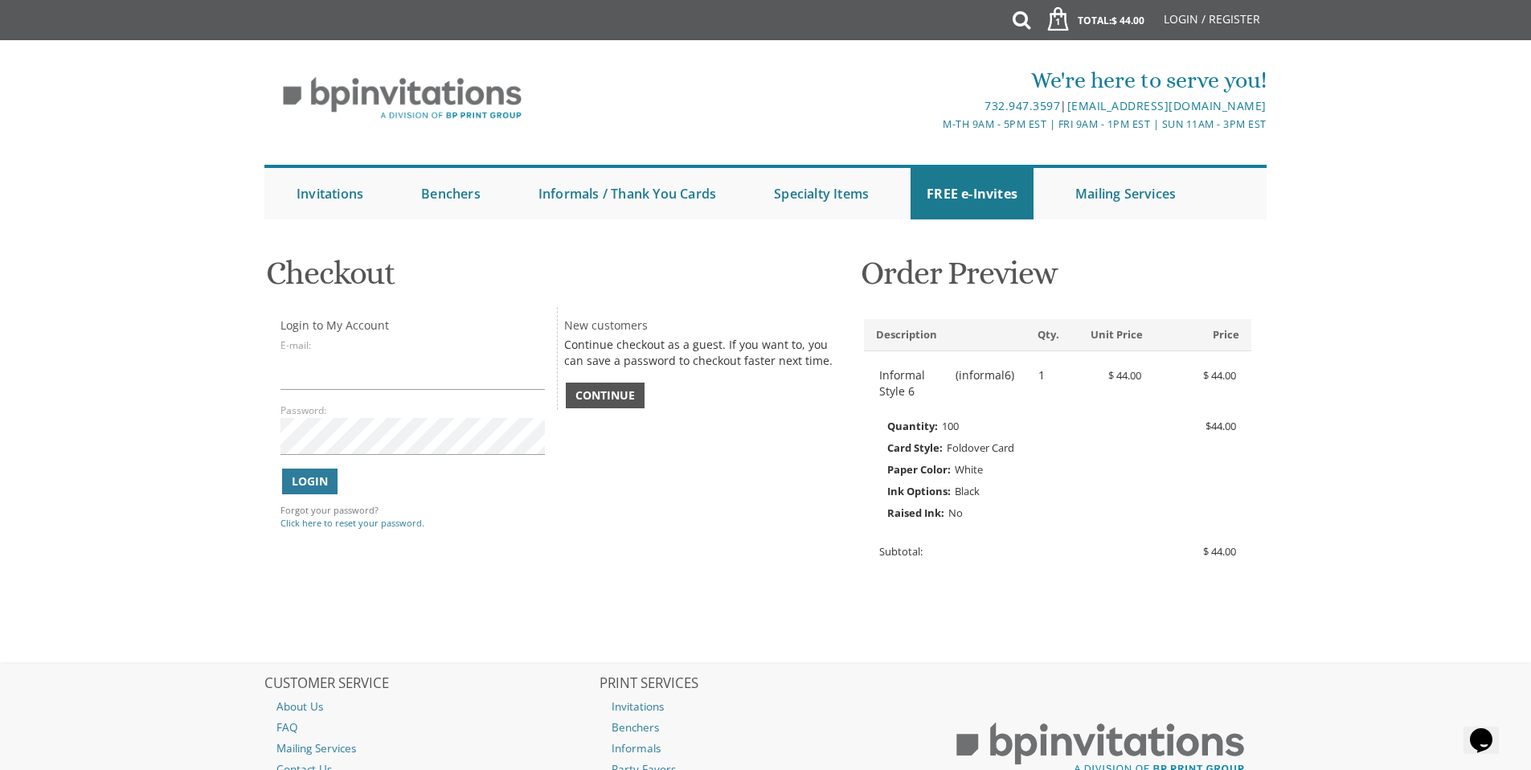
click at [599, 395] on span "Continue" at bounding box center [605, 395] width 59 height 16
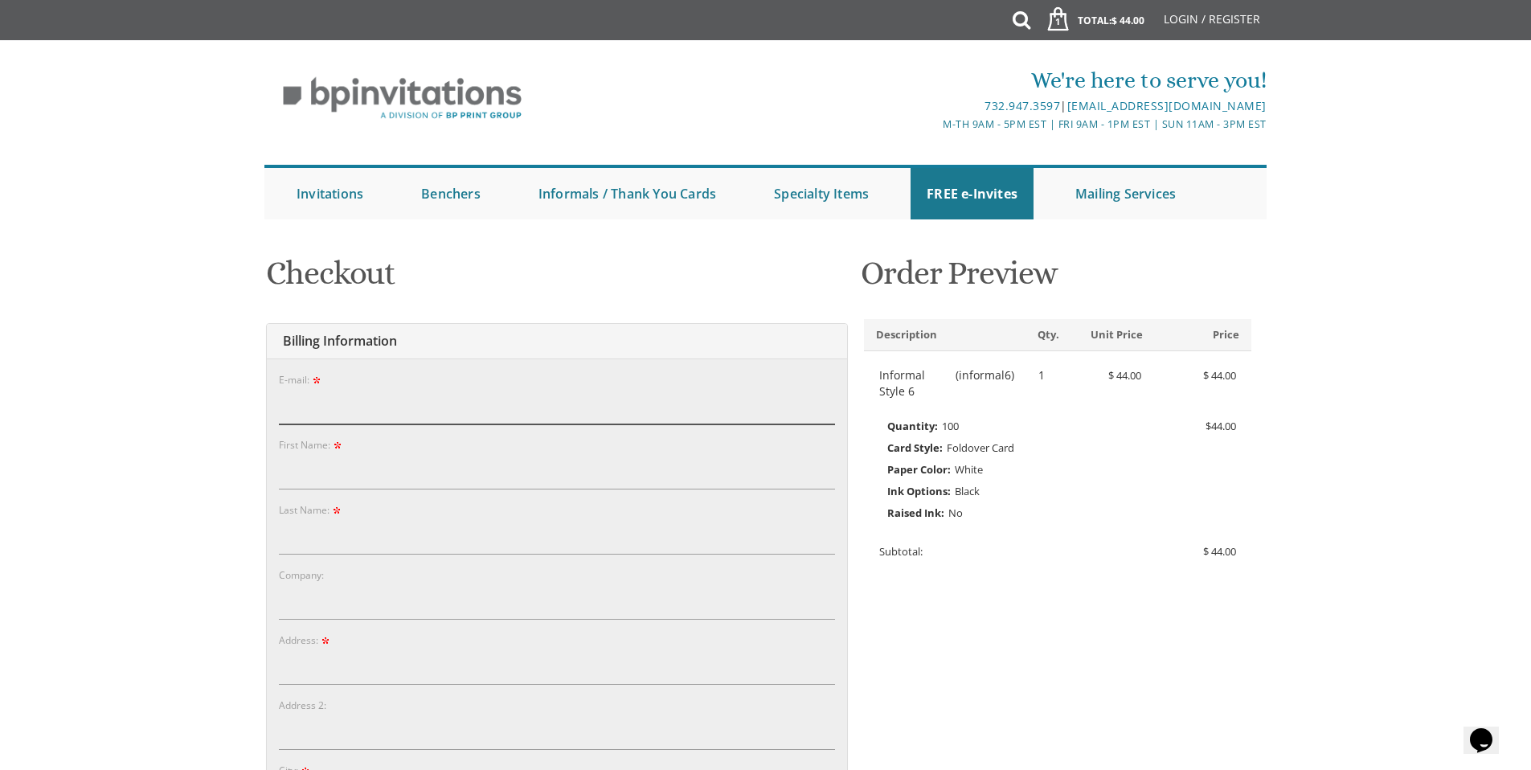
click at [343, 417] on input "E-mail:" at bounding box center [557, 405] width 556 height 37
type input "rivky@steenfamilies.com"
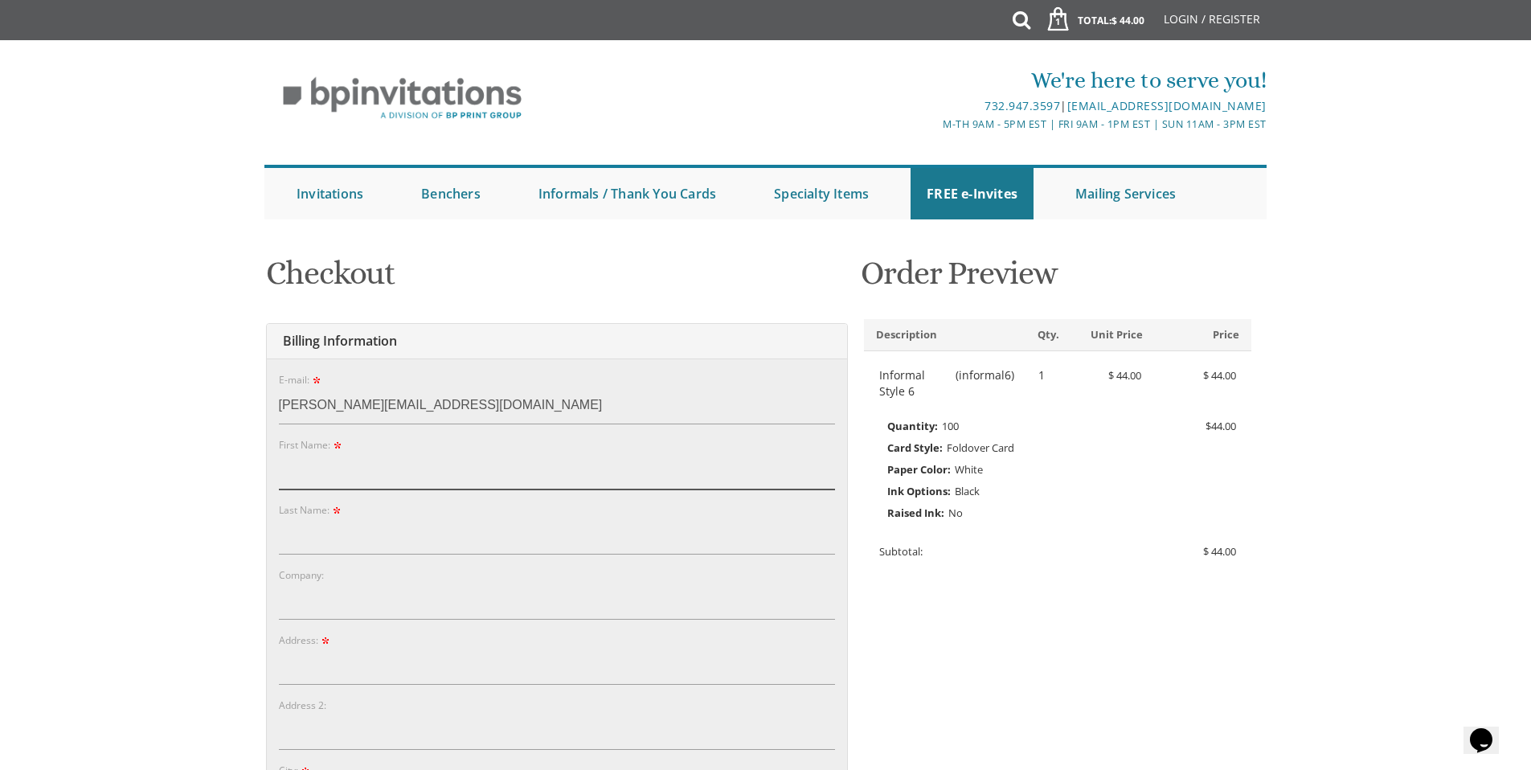
type input "Rebecca"
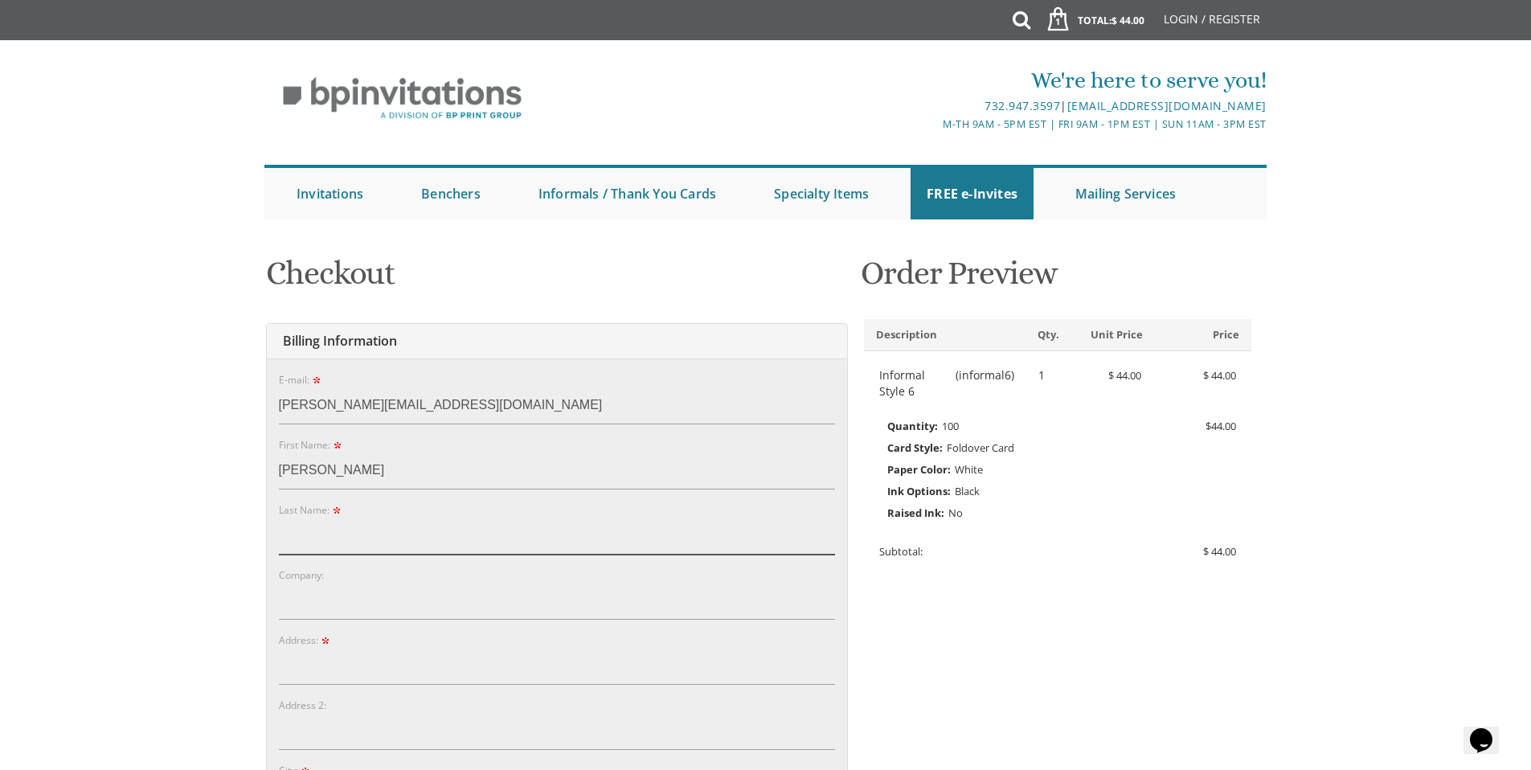
type input "Steen"
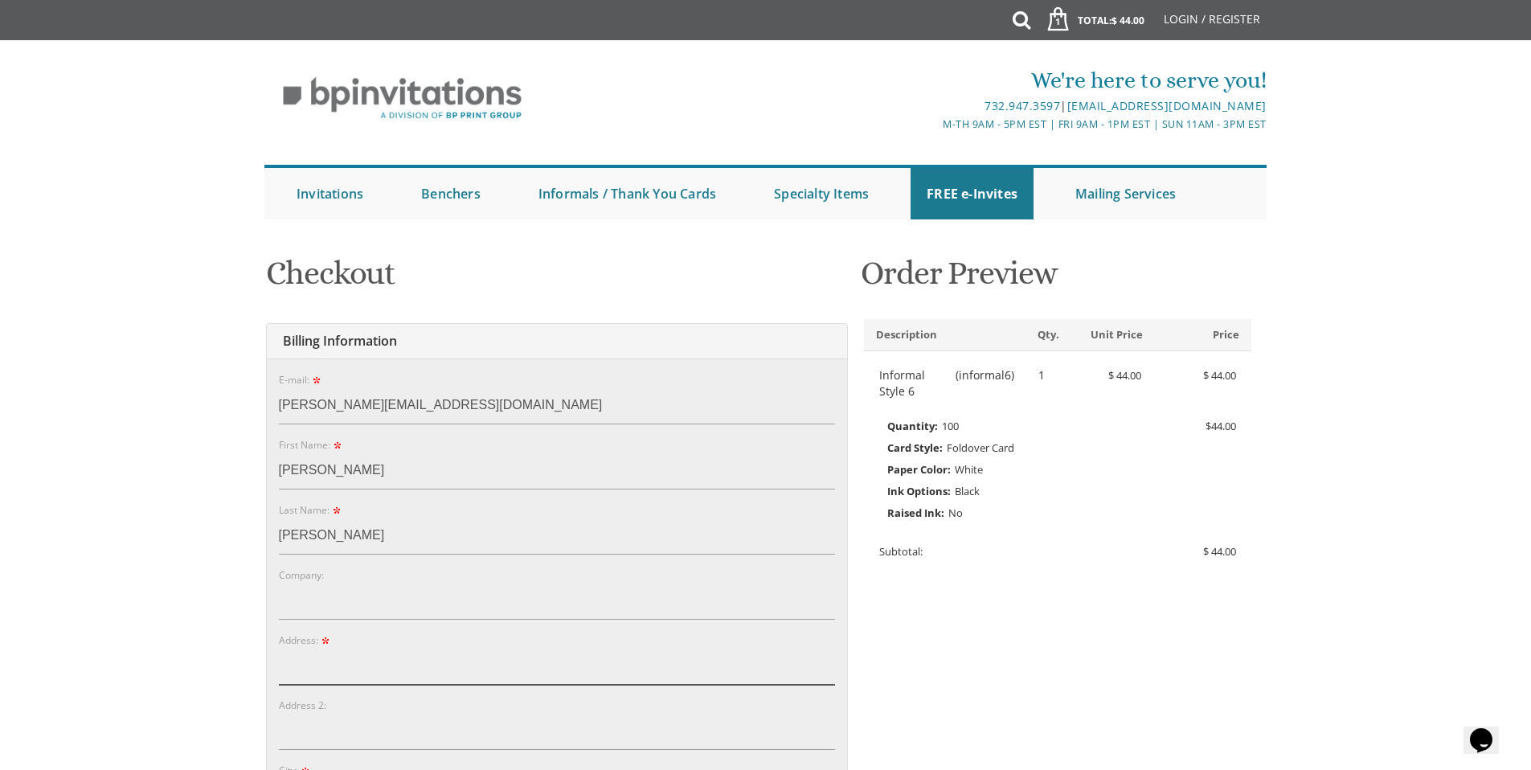
type input "[STREET_ADDRESS][PERSON_NAME]"
type input "Baltimore"
type input "21215"
select select "MD"
type input "4434159435"
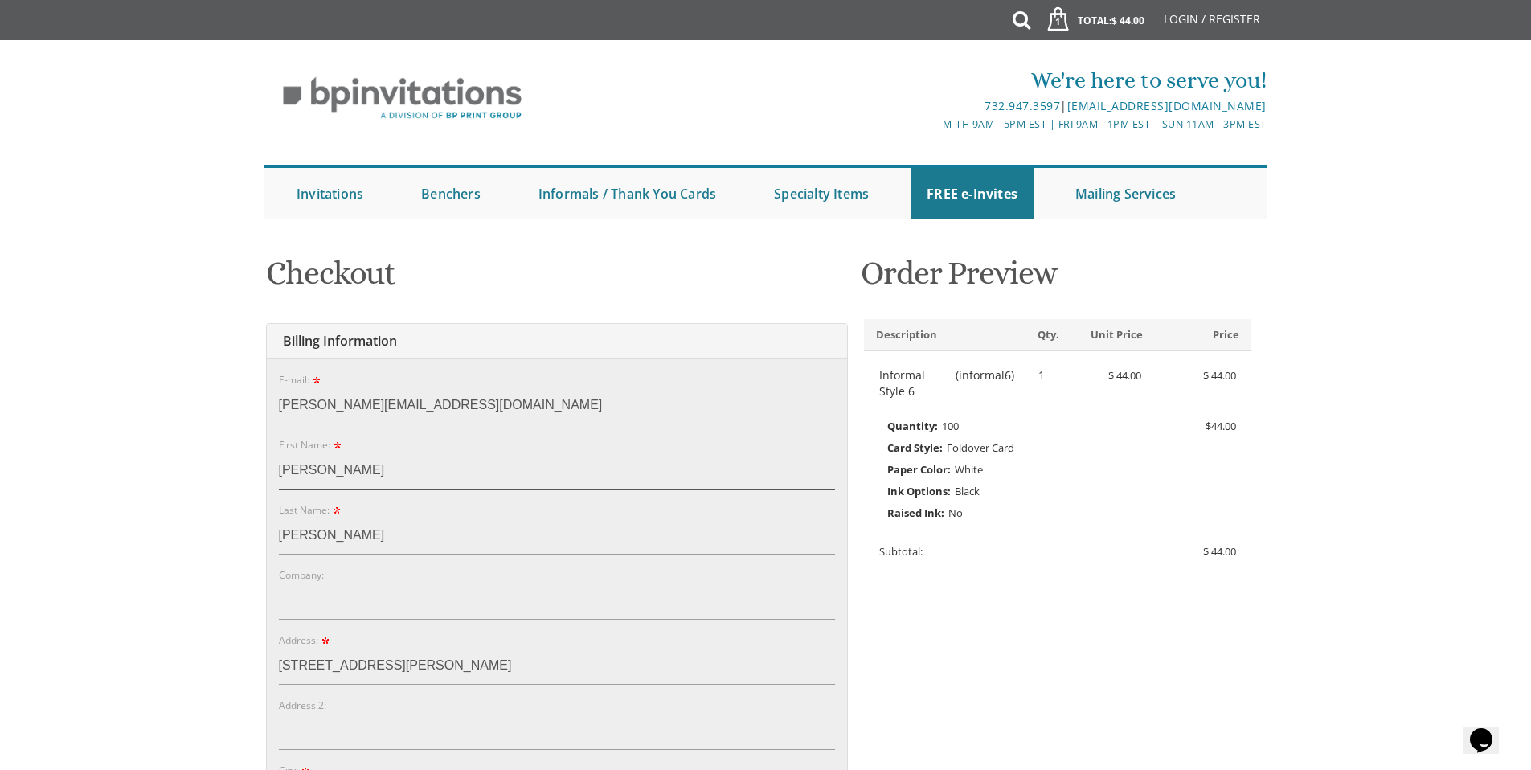
drag, startPoint x: 345, startPoint y: 467, endPoint x: 289, endPoint y: 473, distance: 55.8
click at [289, 473] on input "Rebecca" at bounding box center [557, 471] width 556 height 37
type input "Rivky"
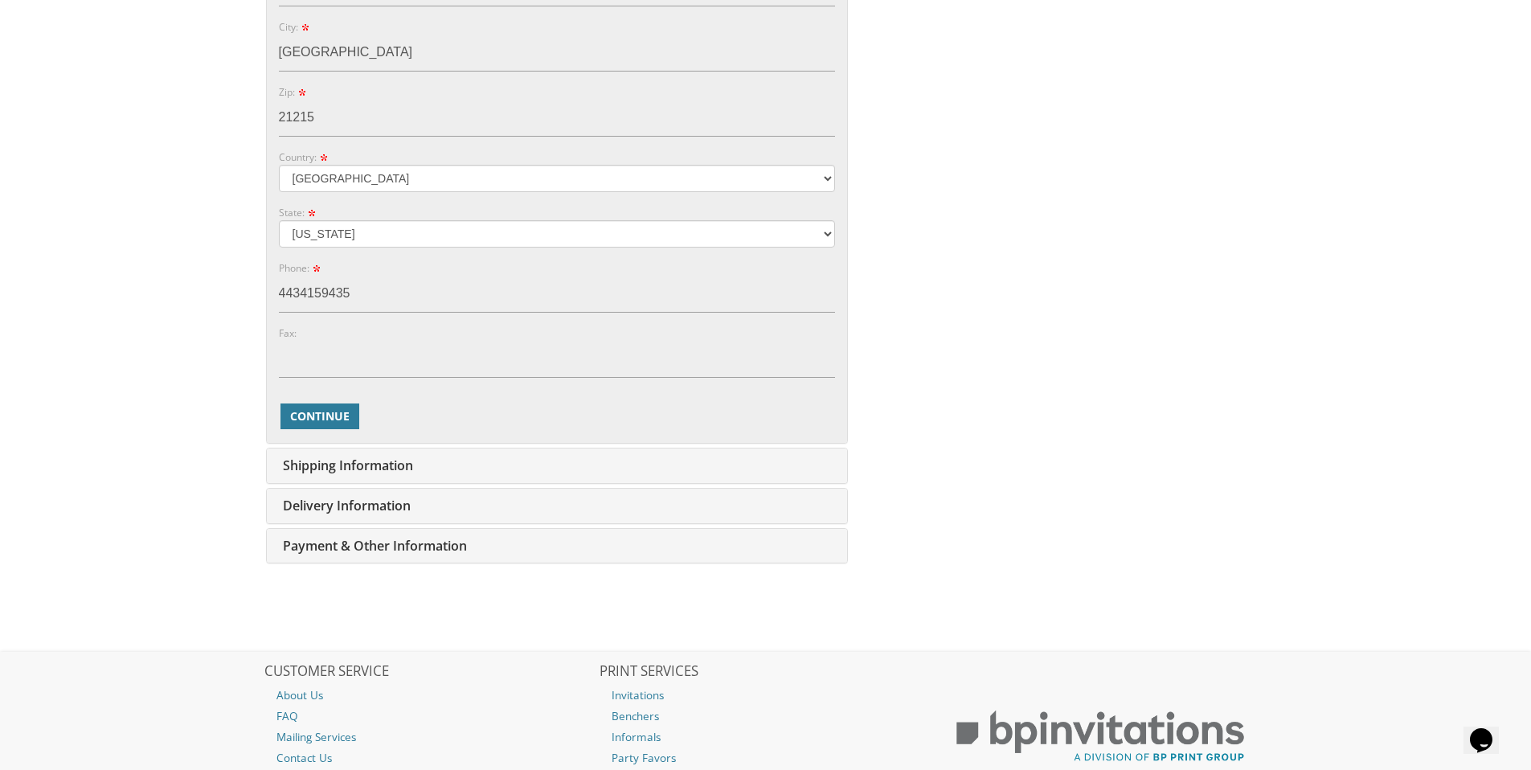
scroll to position [754, 0]
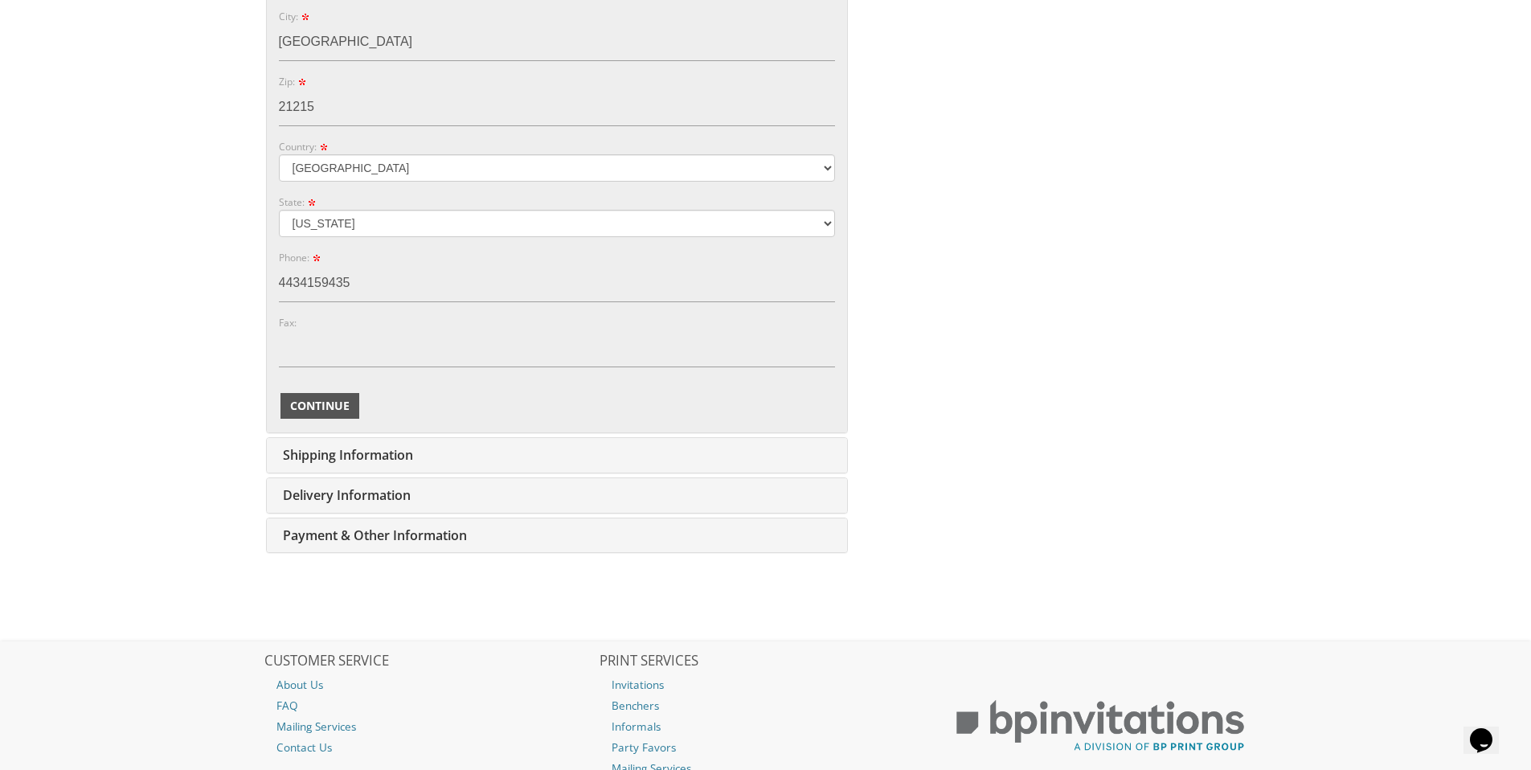
click at [302, 412] on span "Continue" at bounding box center [319, 406] width 59 height 16
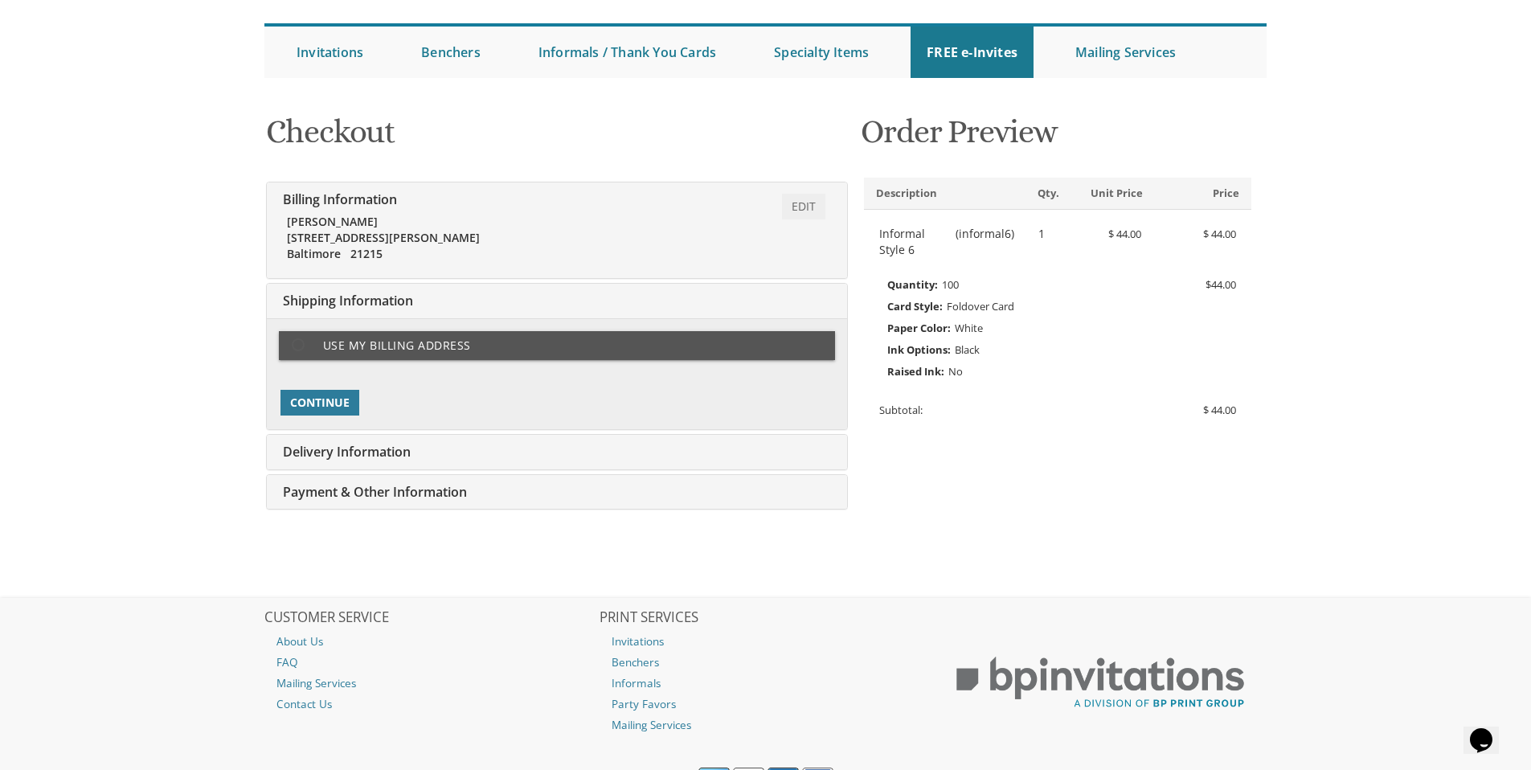
scroll to position [218, 0]
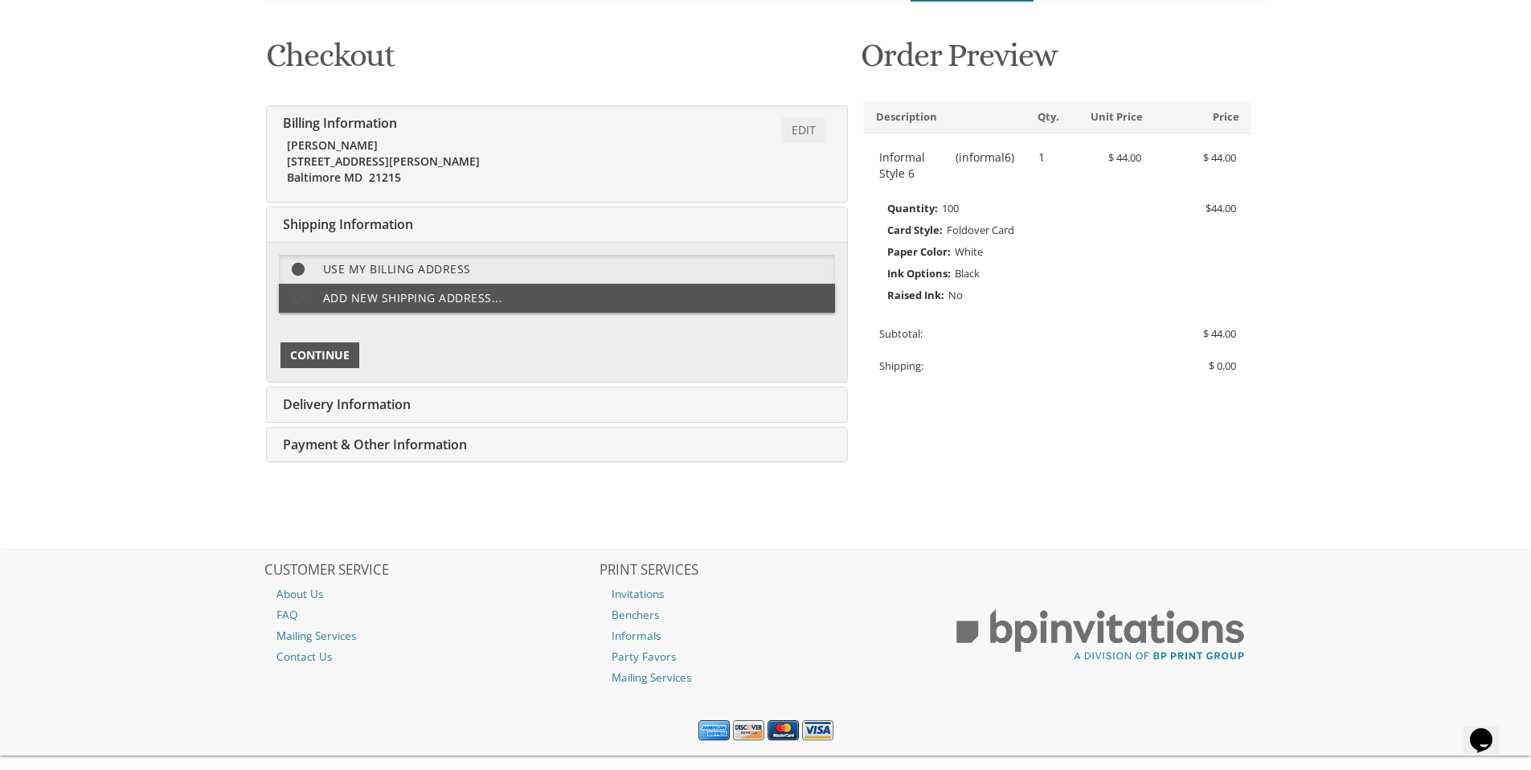
click at [321, 354] on span "Continue" at bounding box center [319, 355] width 59 height 16
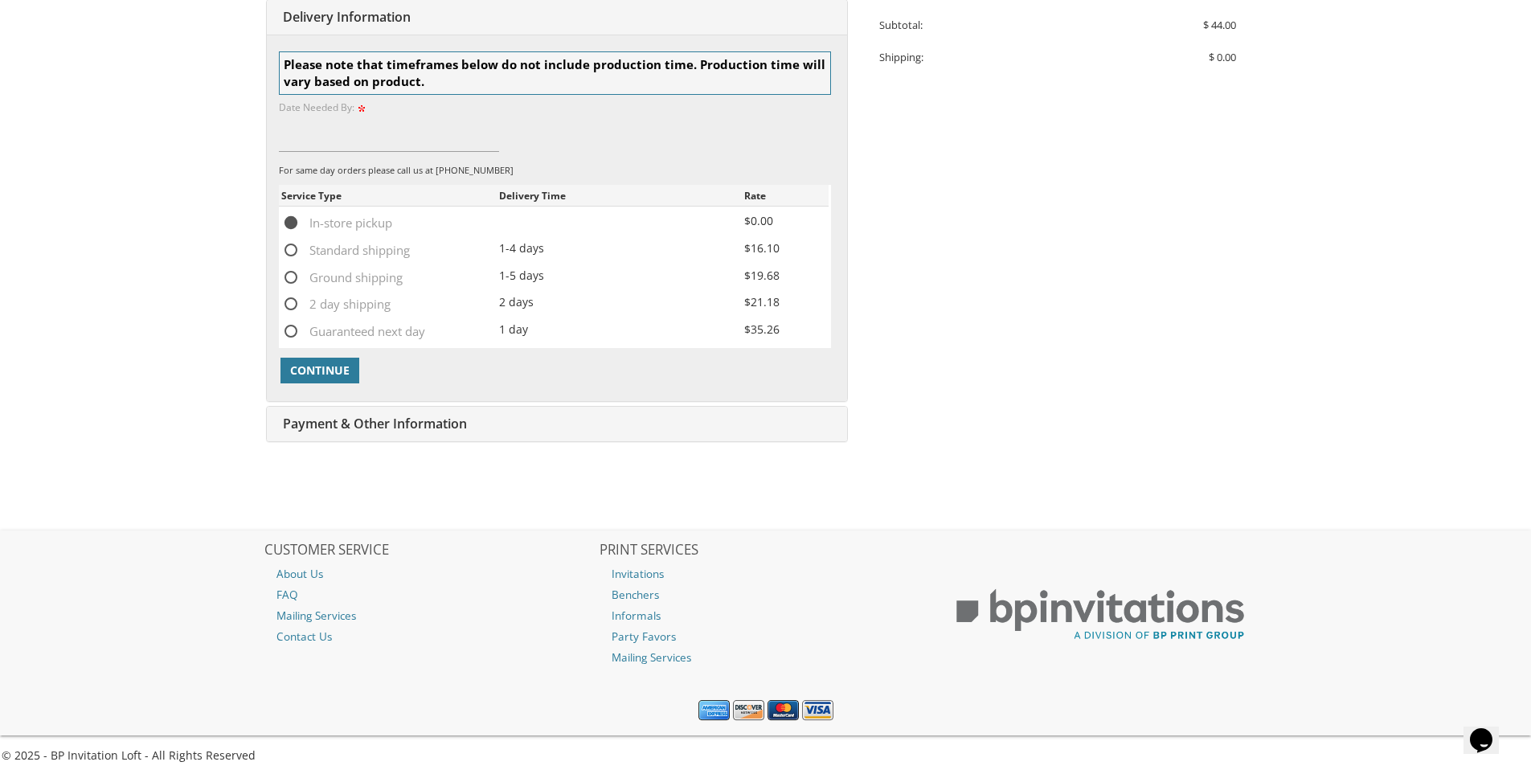
scroll to position [535, 0]
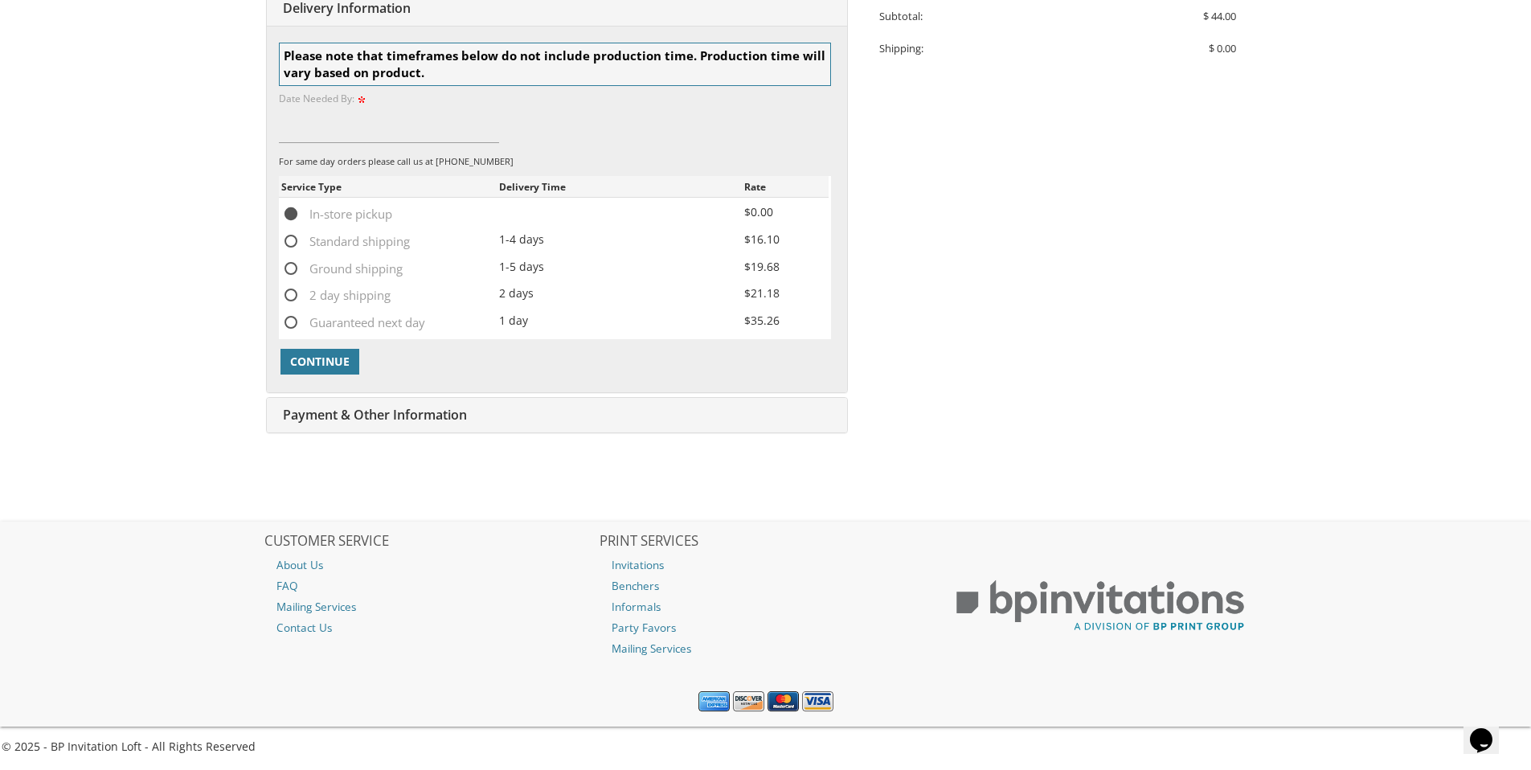
click at [285, 243] on span "Standard shipping" at bounding box center [345, 241] width 129 height 20
click at [285, 243] on input "Standard shipping" at bounding box center [286, 240] width 10 height 10
radio input "true"
click at [326, 366] on span "Continue" at bounding box center [319, 362] width 59 height 16
type input "as soon as possible"
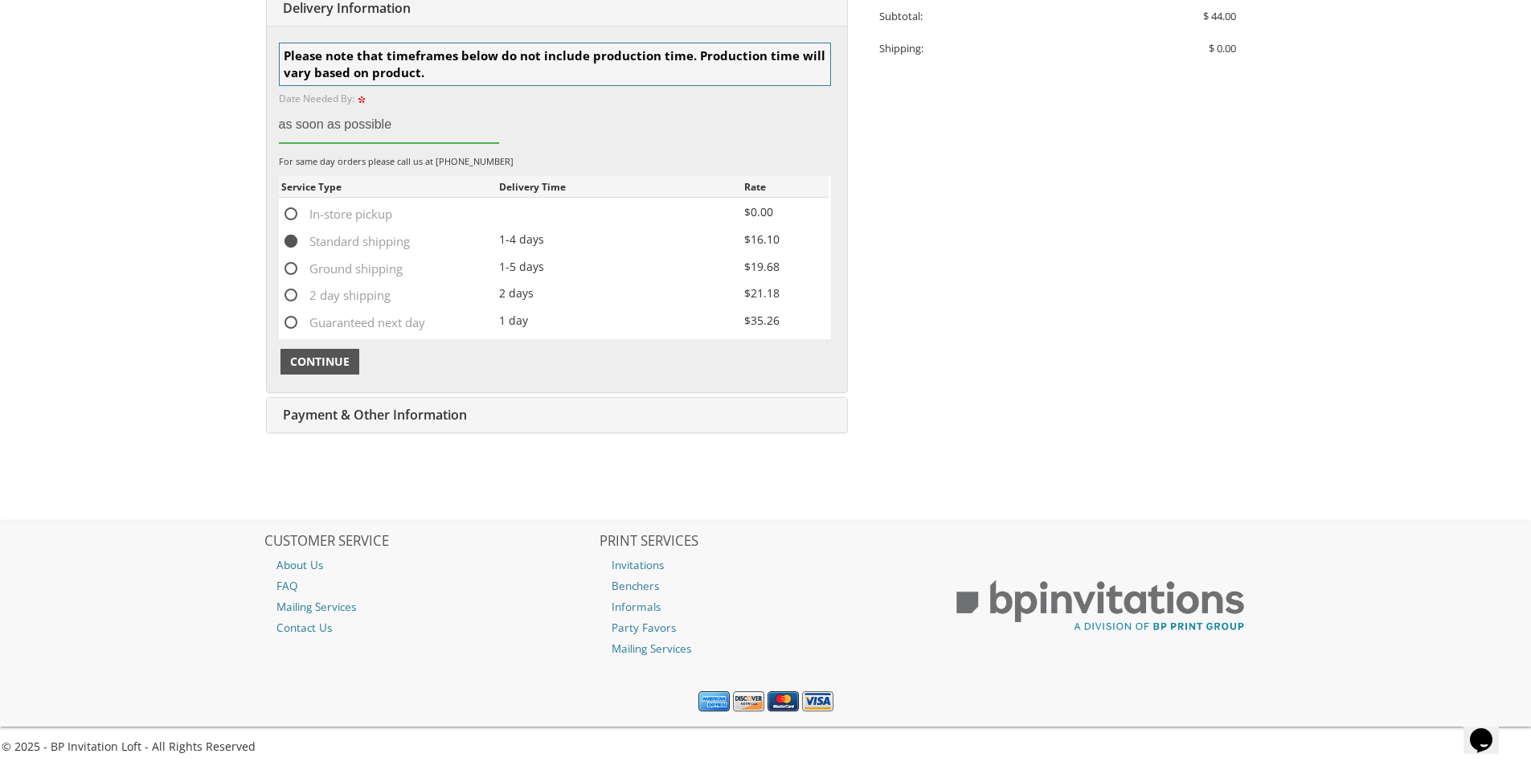
click at [307, 368] on span "Continue" at bounding box center [319, 362] width 59 height 16
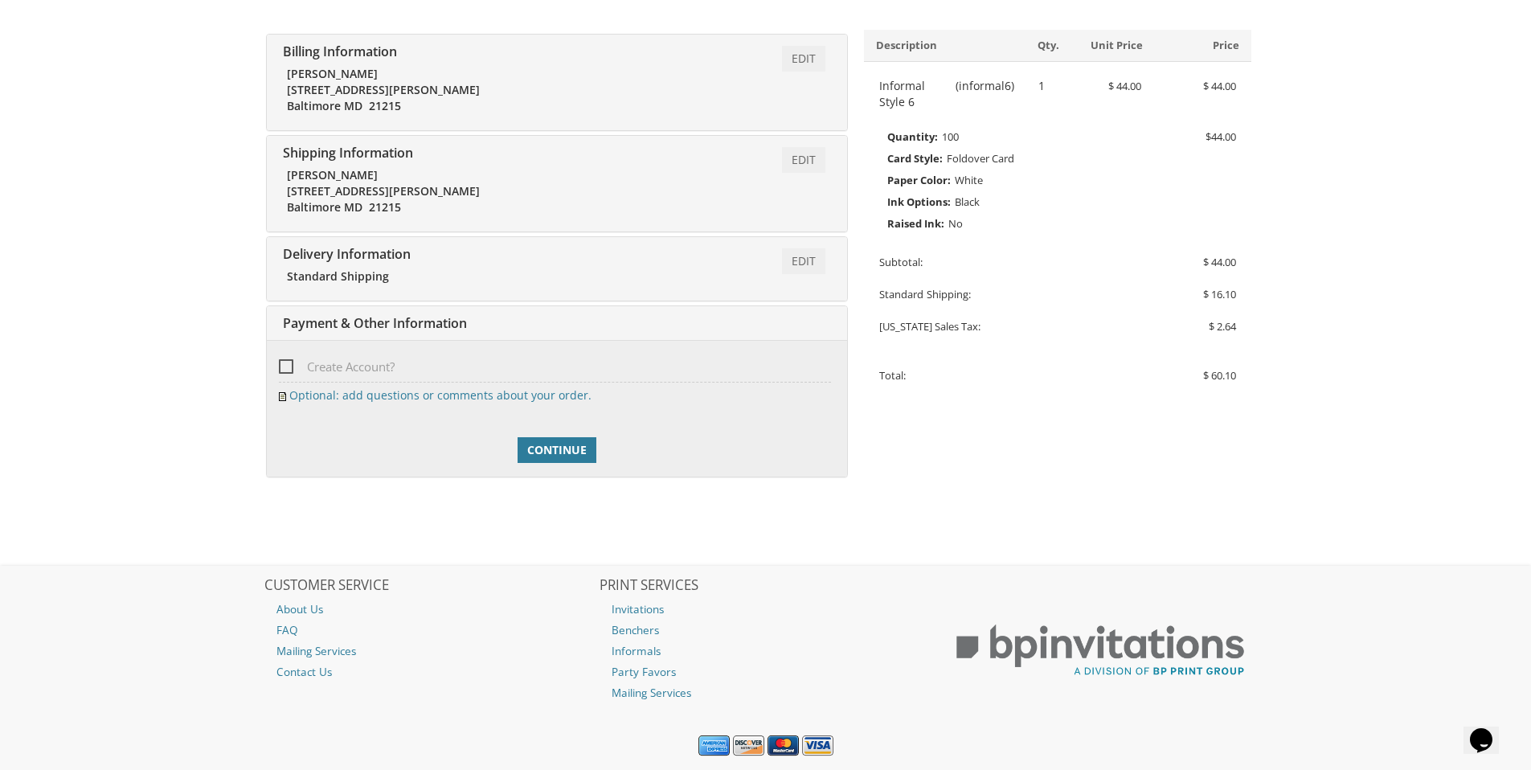
scroll to position [334, 0]
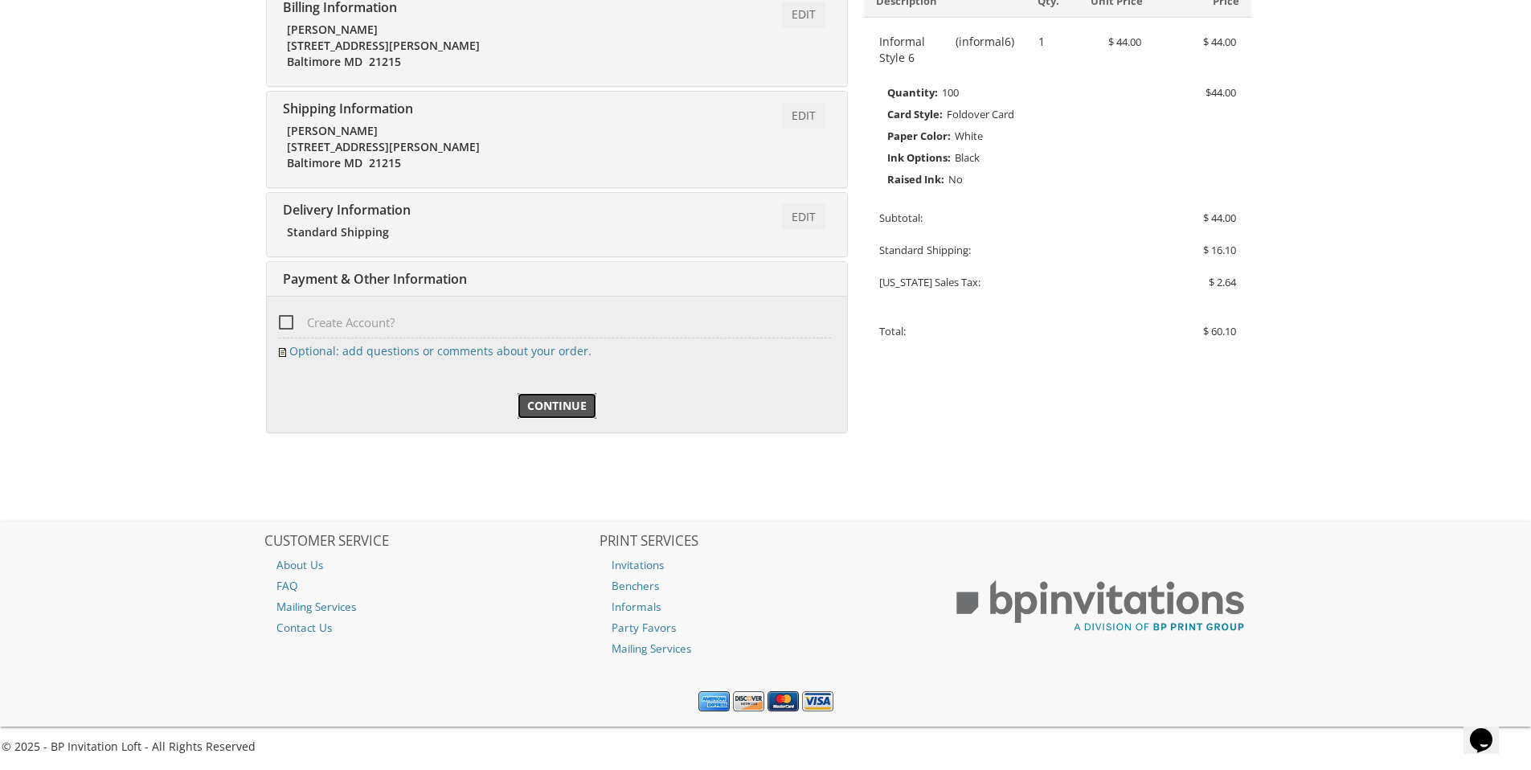
click at [555, 411] on span "Continue" at bounding box center [556, 406] width 59 height 16
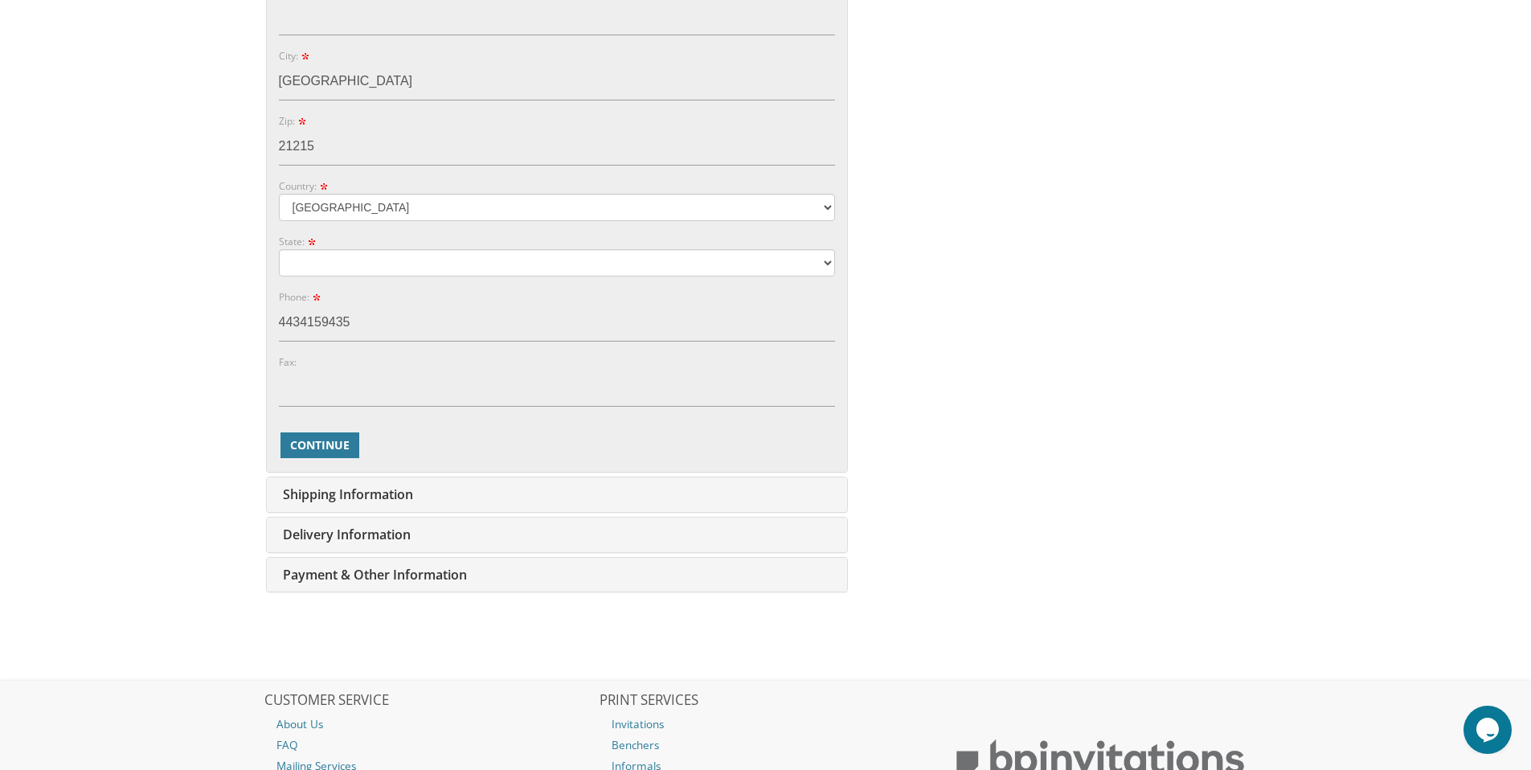
scroll to position [716, 0]
click at [436, 265] on select "Alabama Alaska Guam" at bounding box center [557, 261] width 556 height 27
select select "MD"
click at [279, 248] on select "Alabama Alaska Guam" at bounding box center [557, 261] width 556 height 27
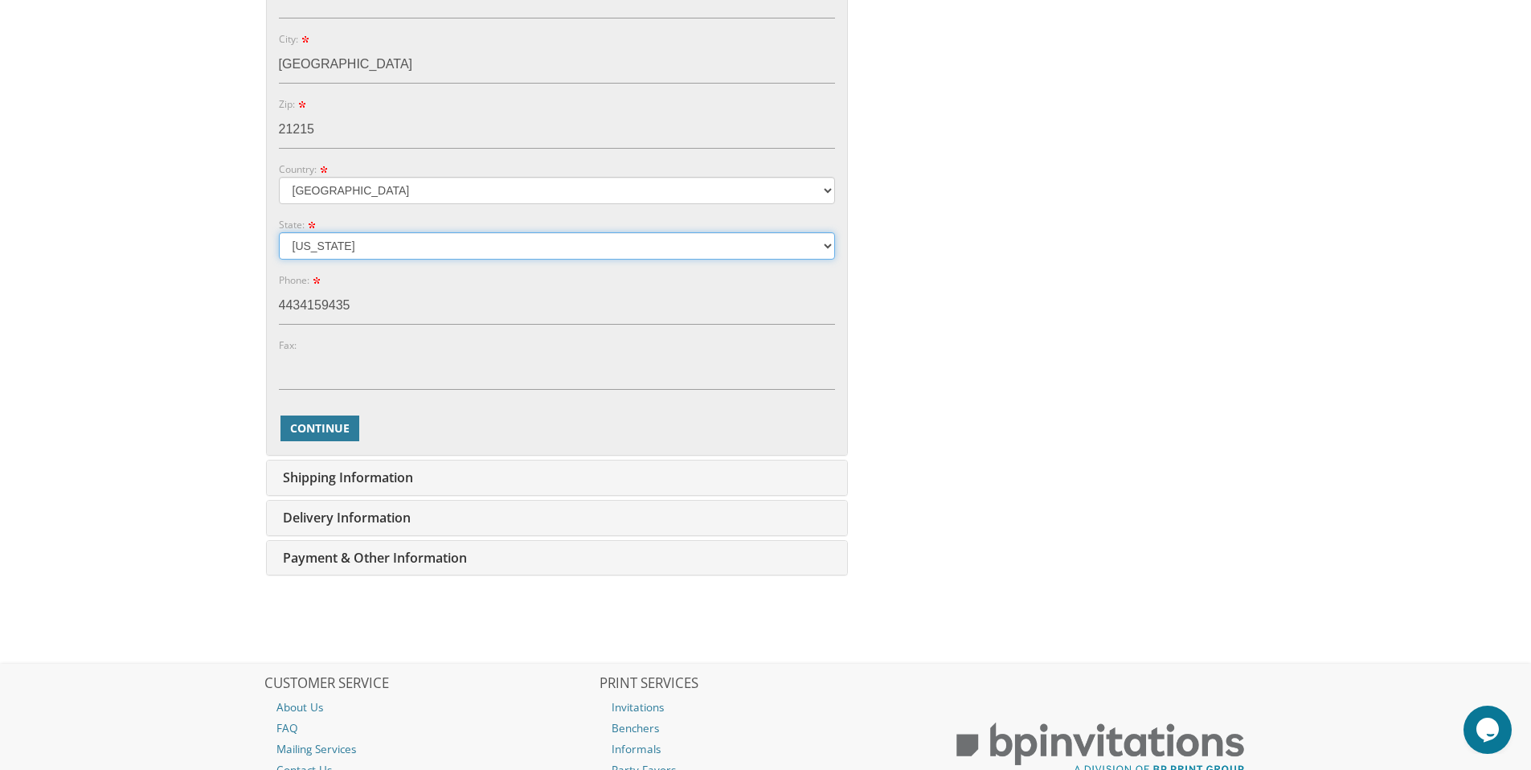
scroll to position [737, 0]
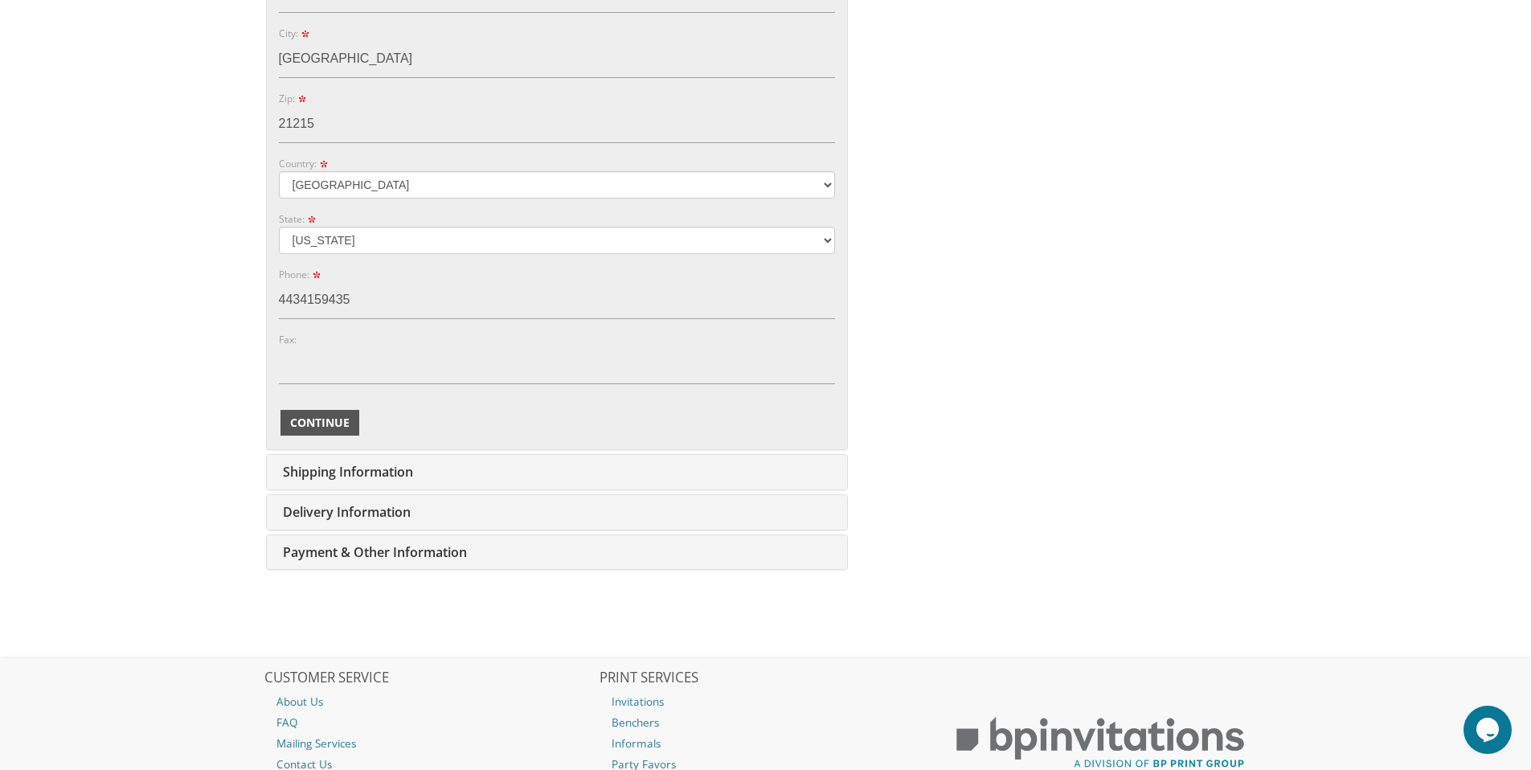
click at [305, 423] on span "Continue" at bounding box center [319, 423] width 59 height 16
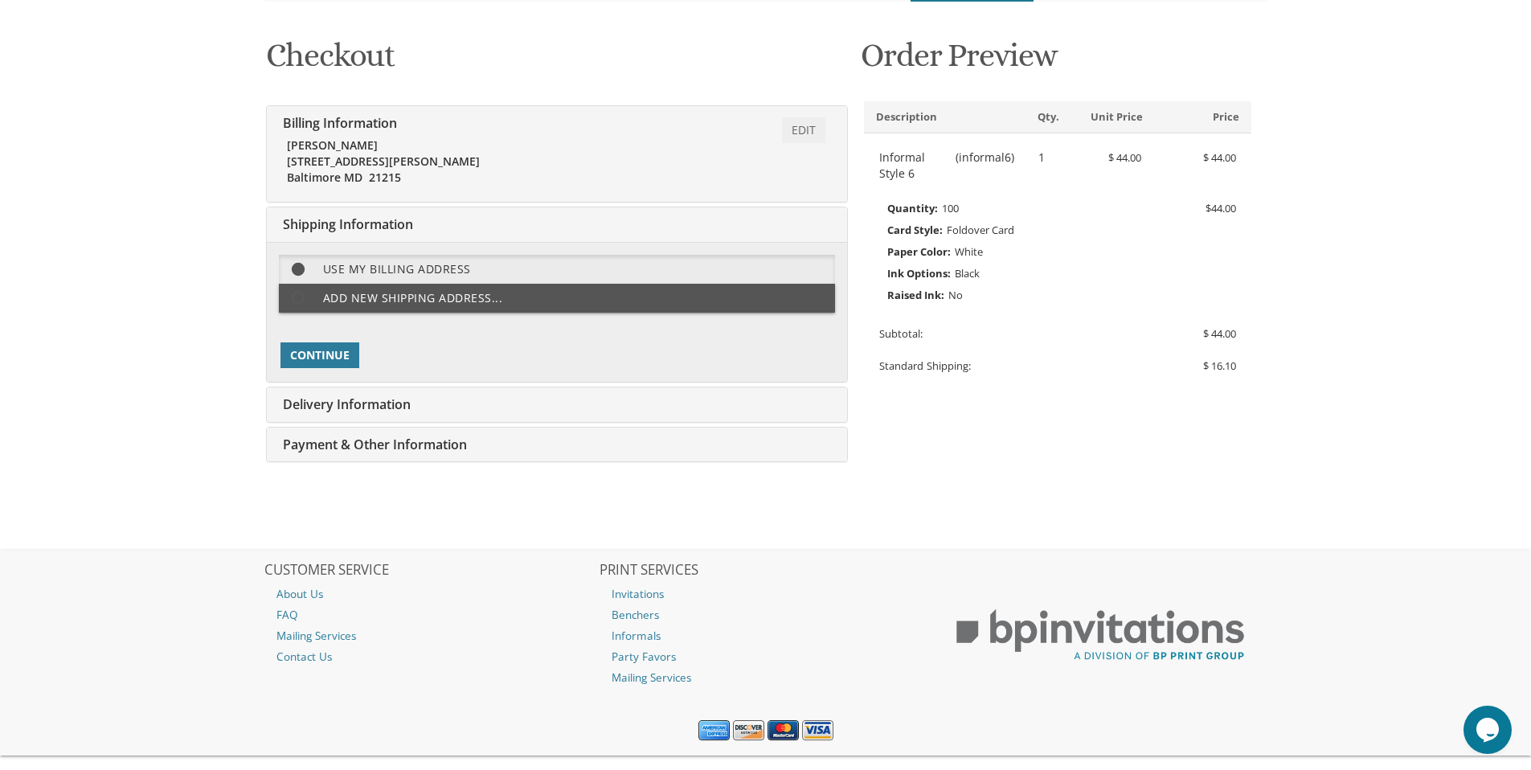
scroll to position [247, 0]
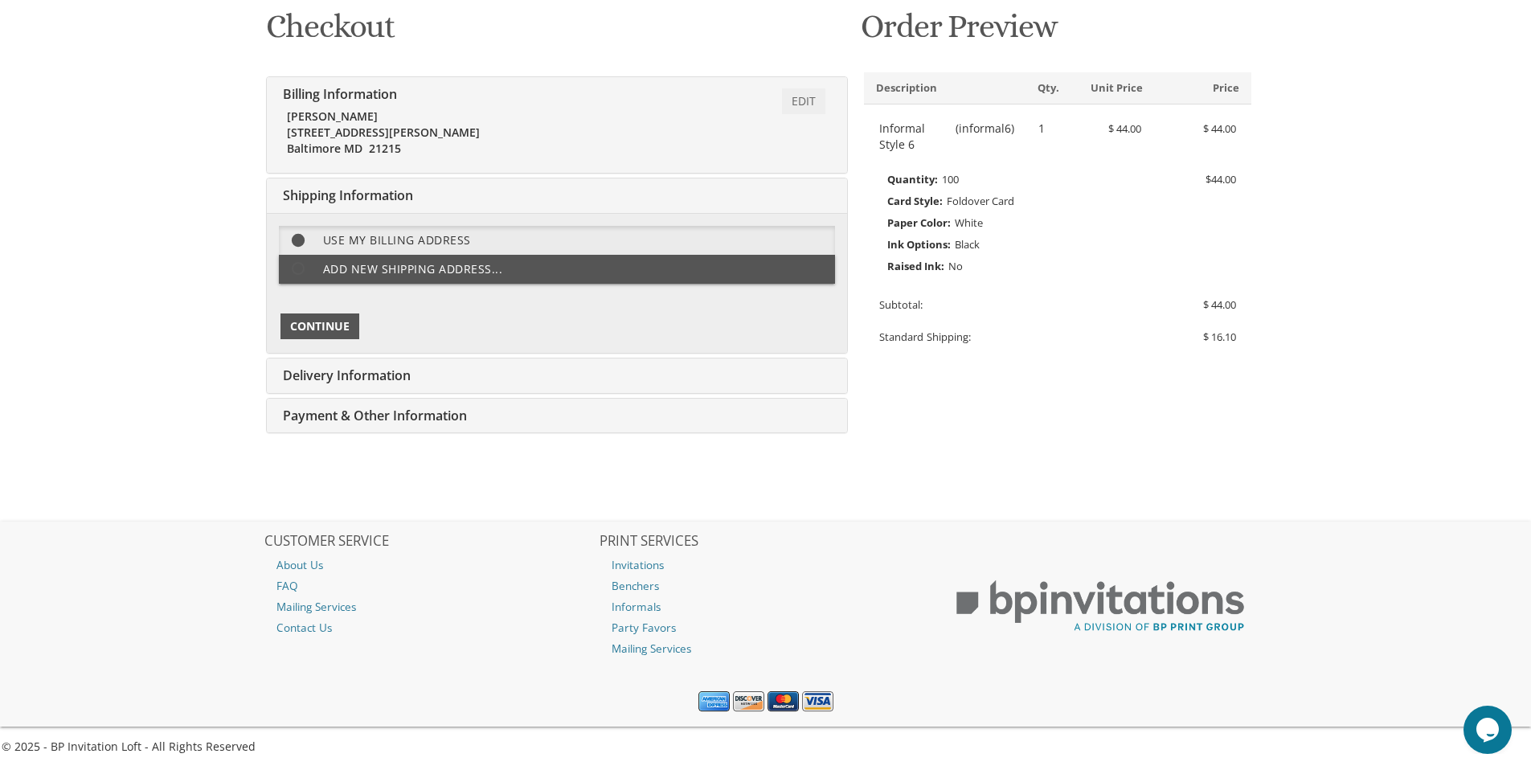
click at [322, 326] on span "Continue" at bounding box center [319, 326] width 59 height 16
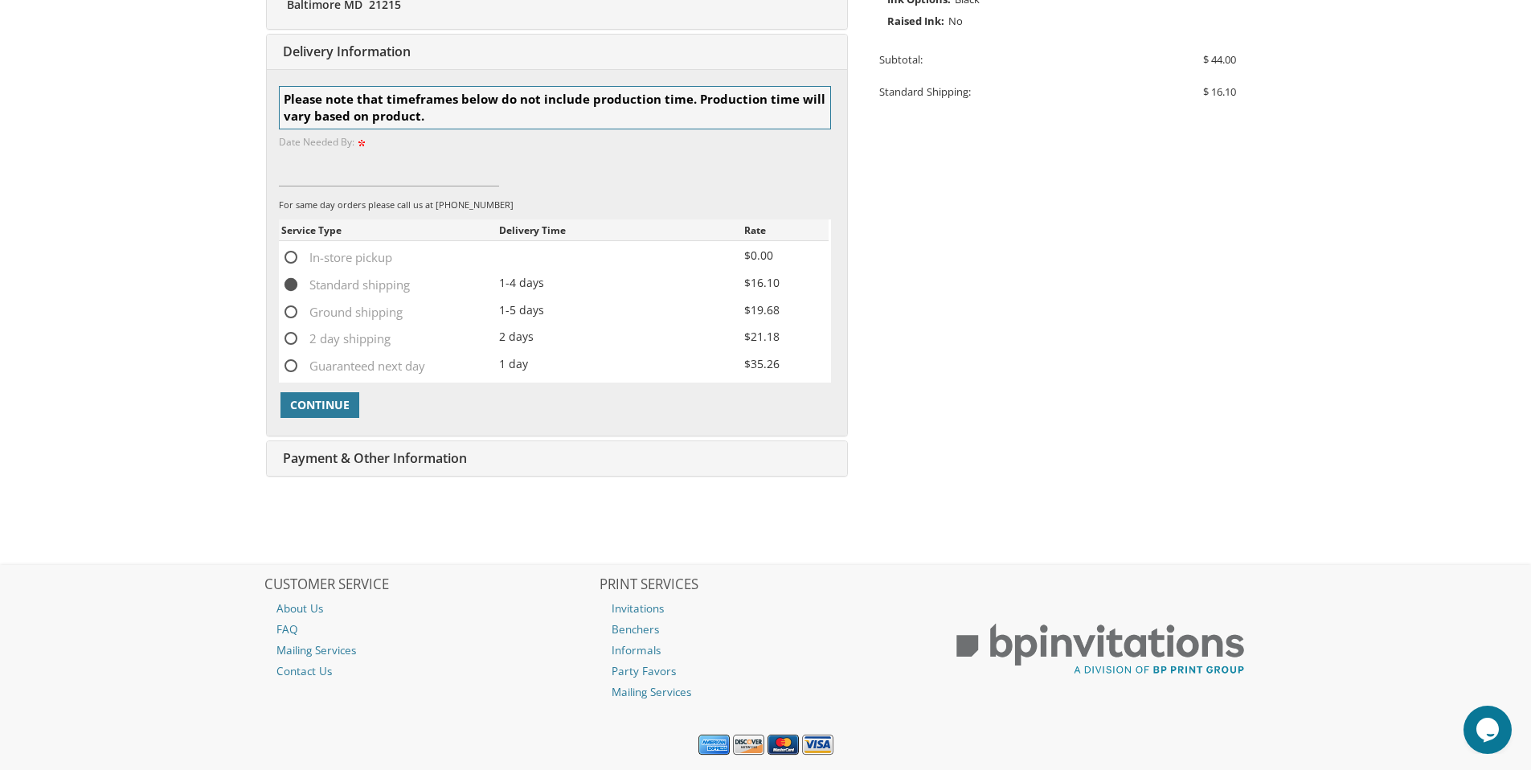
scroll to position [496, 0]
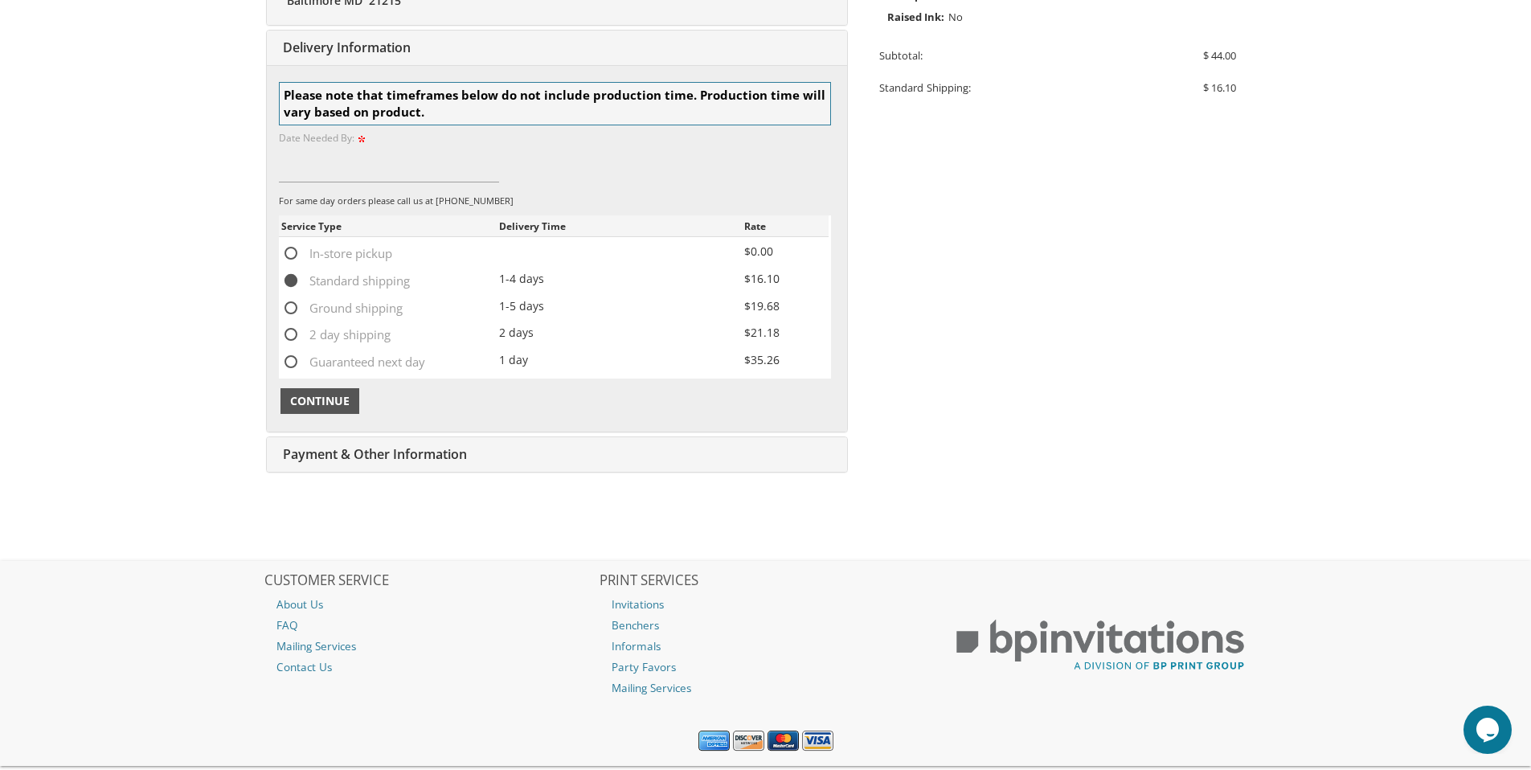
click at [339, 398] on span "Continue" at bounding box center [319, 401] width 59 height 16
type input "09/20/2025"
click at [313, 409] on button "Continue" at bounding box center [320, 401] width 79 height 26
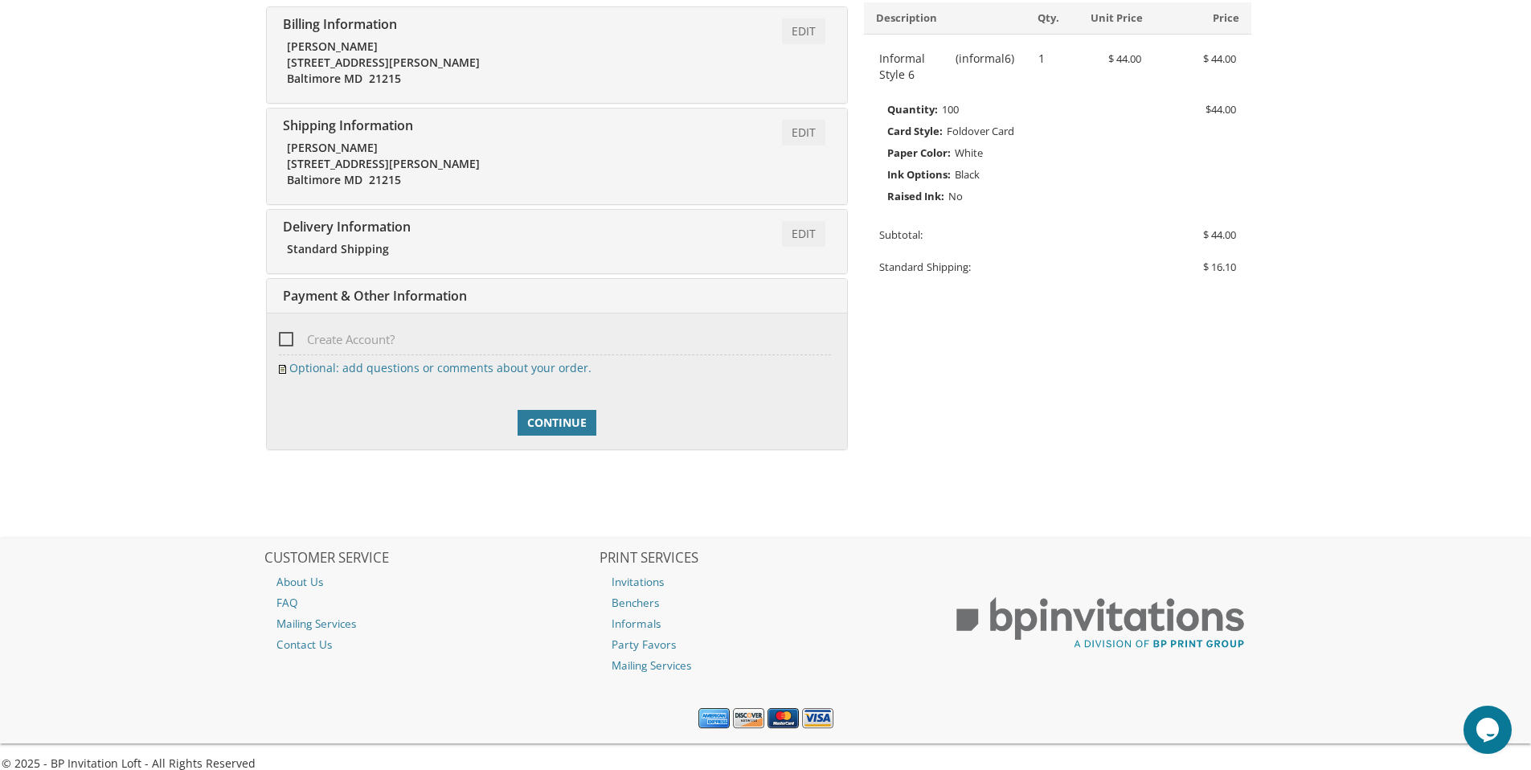
scroll to position [334, 0]
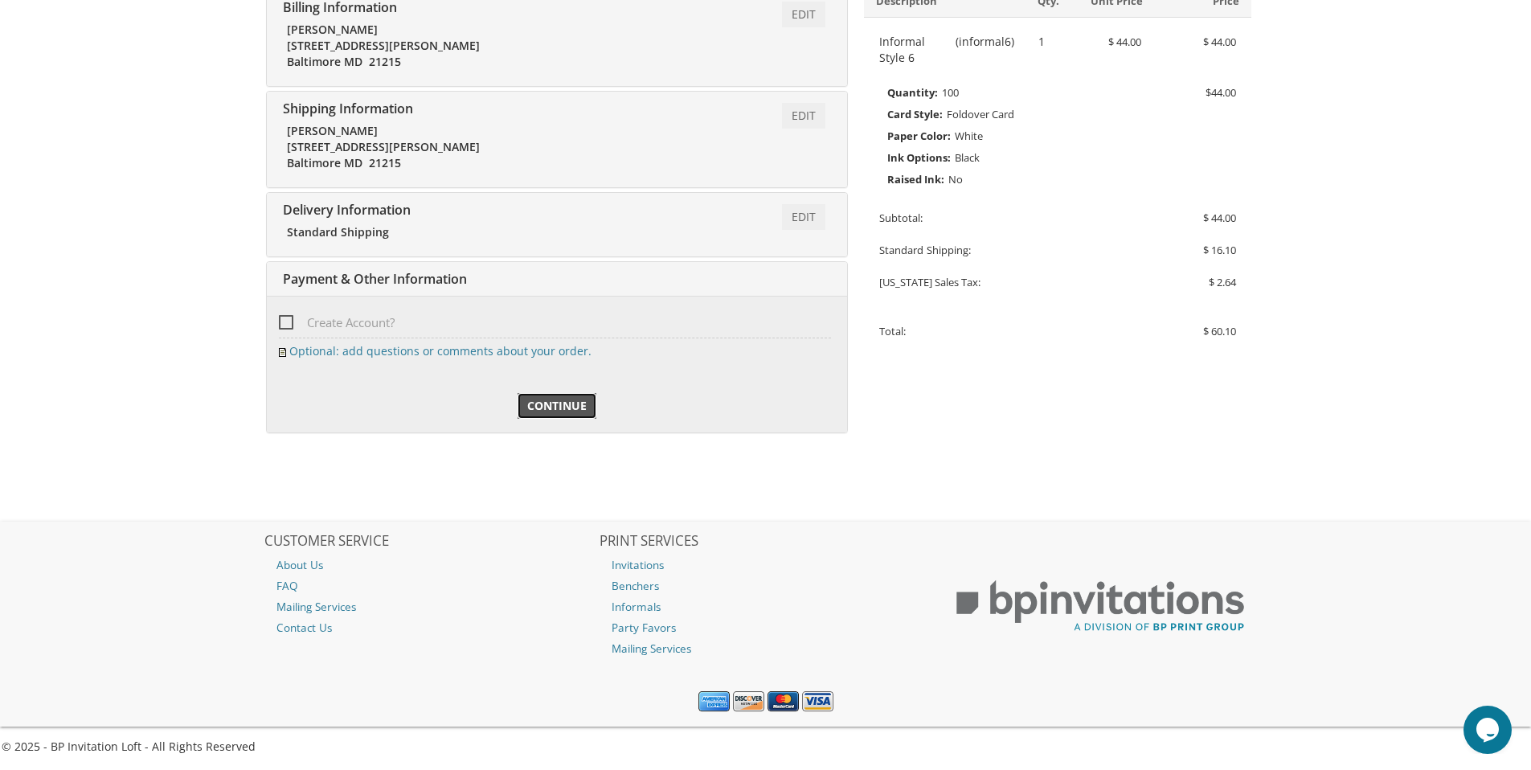
click at [563, 408] on span "Continue" at bounding box center [556, 406] width 59 height 16
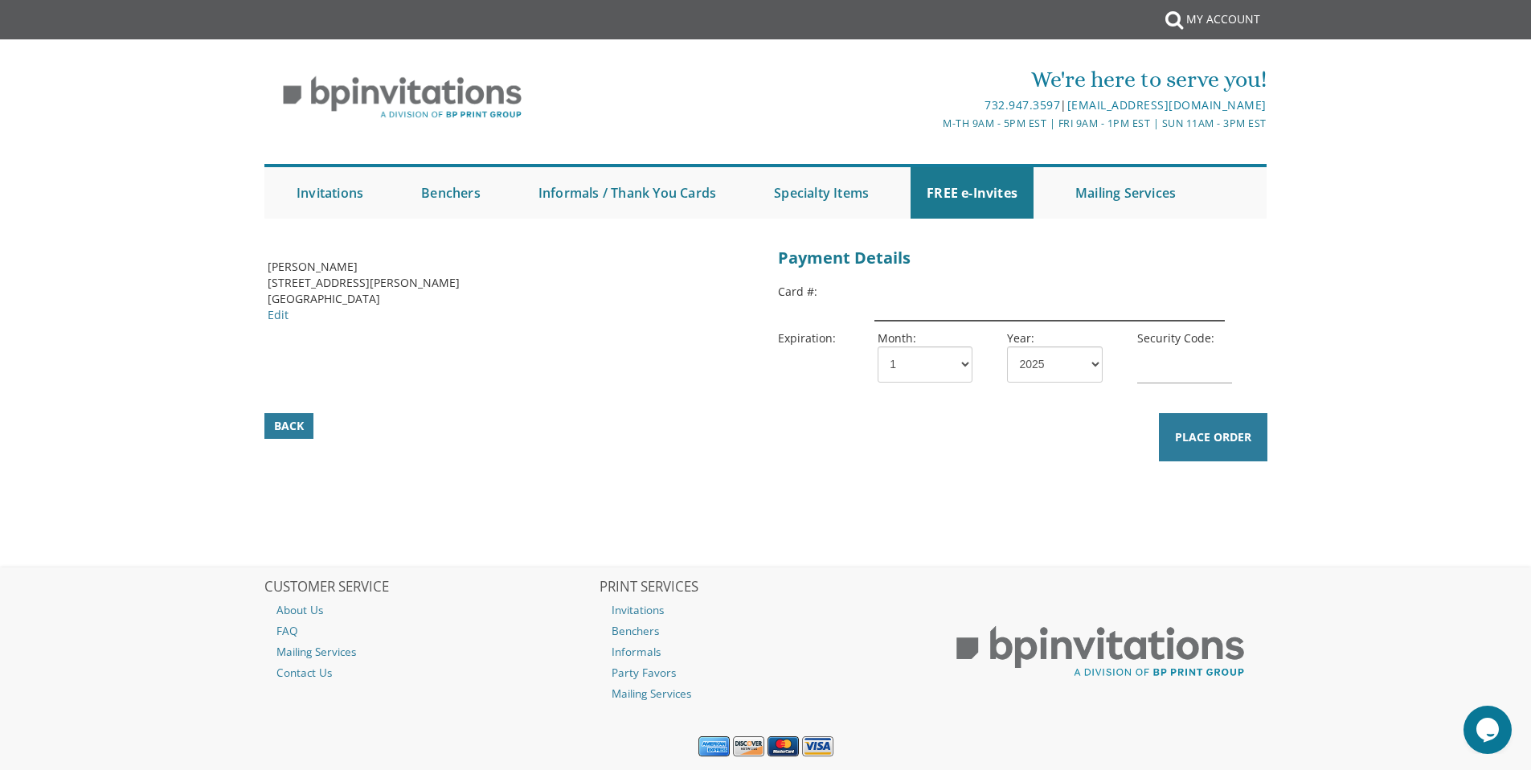
click at [924, 314] on input "text" at bounding box center [1050, 302] width 350 height 37
type input "[CREDIT_CARD_NUMBER]"
click at [756, 395] on div "Back Place Order" at bounding box center [766, 353] width 1038 height 220
click at [928, 372] on select "1 2 3 4 5 6 7 8 9 10 11 12" at bounding box center [925, 364] width 95 height 36
select select "03"
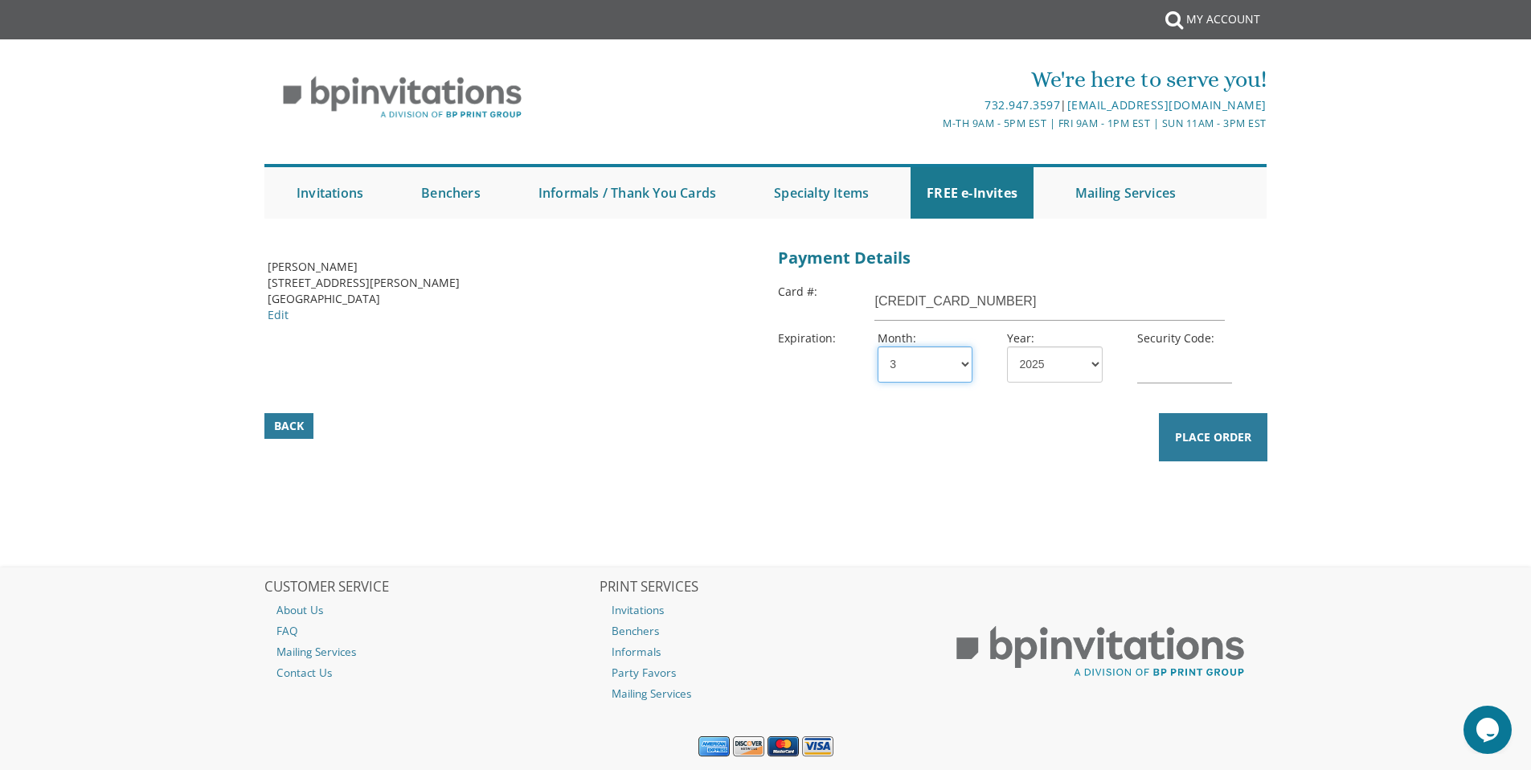
click at [878, 346] on select "1 2 3 4 5 6 7 8 9 10 11 12" at bounding box center [925, 364] width 95 height 36
click at [1046, 366] on select "2025 2026 2027 2028 2029 2030 2031 2032 2033 2034 2035" at bounding box center [1054, 364] width 95 height 36
select select "29"
click at [1007, 346] on select "2025 2026 2027 2028 2029 2030 2031 2032 2033 2034 2035" at bounding box center [1054, 364] width 95 height 36
click at [1164, 370] on input "text" at bounding box center [1184, 364] width 95 height 37
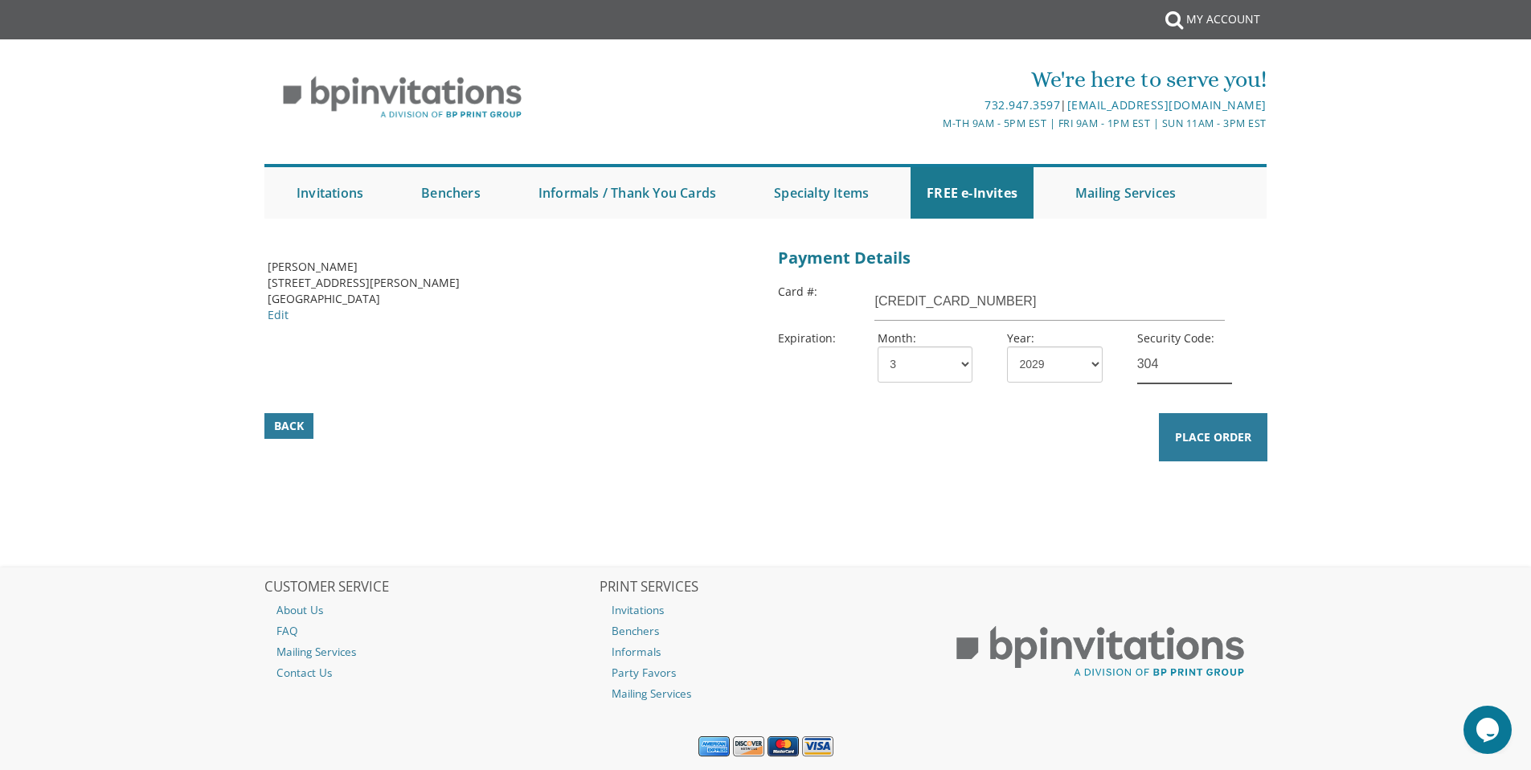
type input "304"
click at [1334, 300] on body "Submit My Account We're here to serve you! 732.947.3597 | [EMAIL_ADDRESS][DOMAI…" at bounding box center [765, 408] width 1531 height 816
click at [1216, 440] on span "Place Order" at bounding box center [1213, 437] width 76 height 16
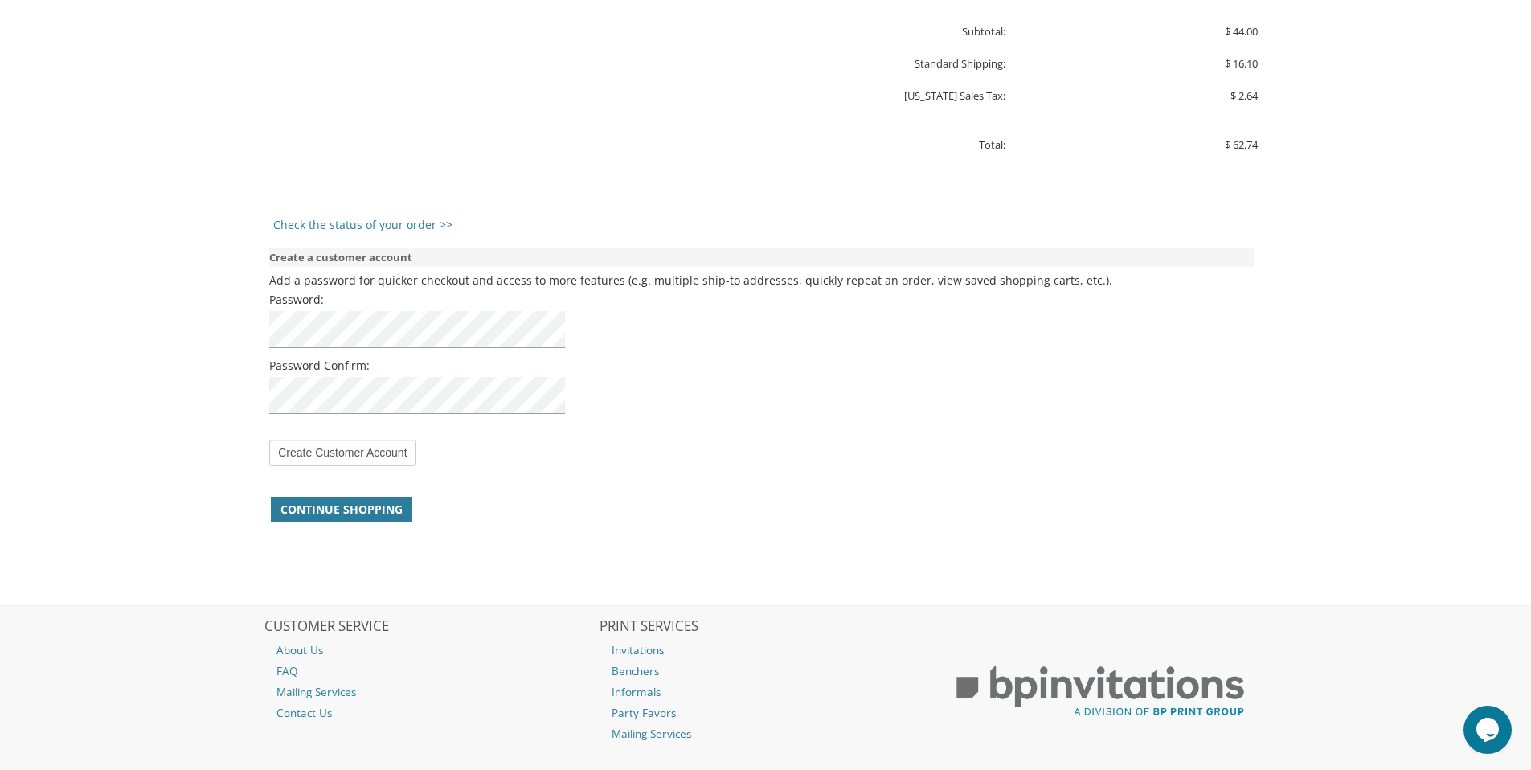
scroll to position [1066, 0]
